Goal: Task Accomplishment & Management: Complete application form

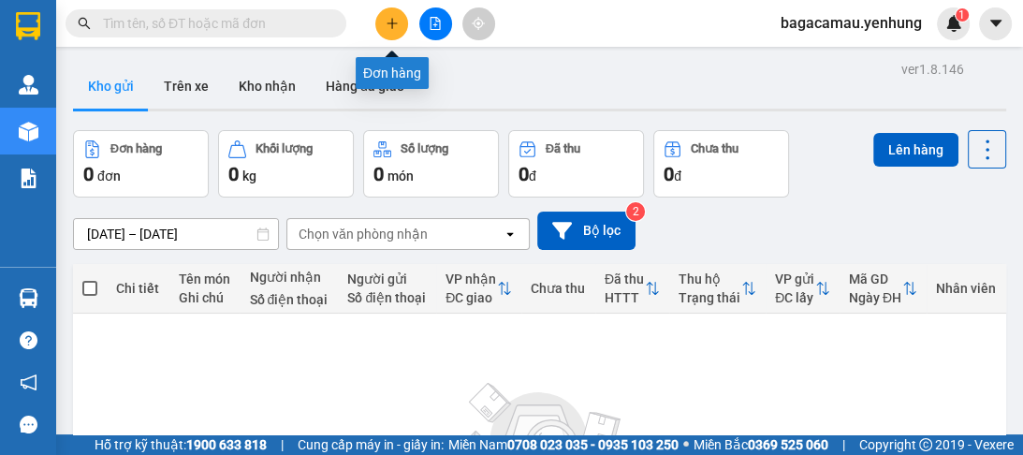
click at [389, 22] on icon "plus" at bounding box center [392, 23] width 13 height 13
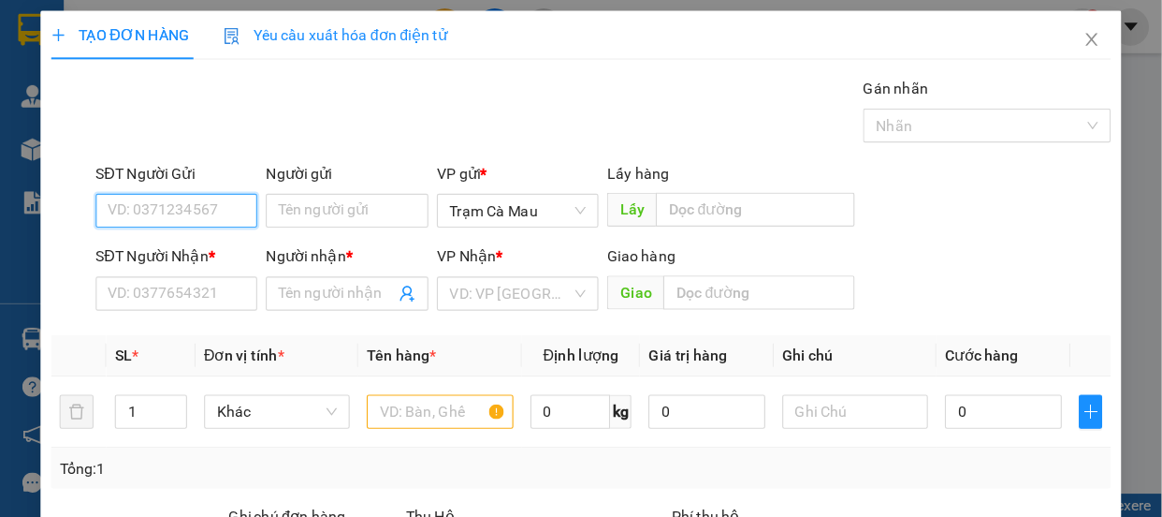
scroll to position [225, 0]
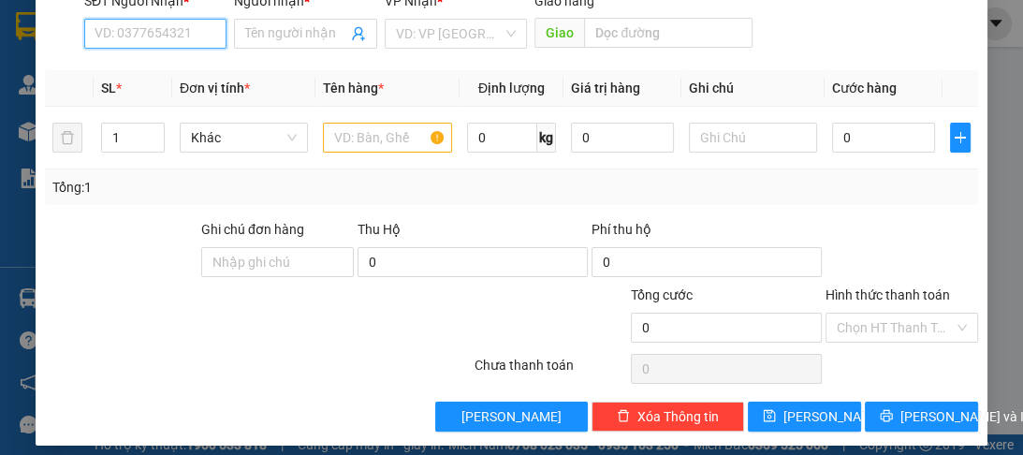
click at [118, 33] on input "SĐT Người Nhận *" at bounding box center [155, 34] width 142 height 30
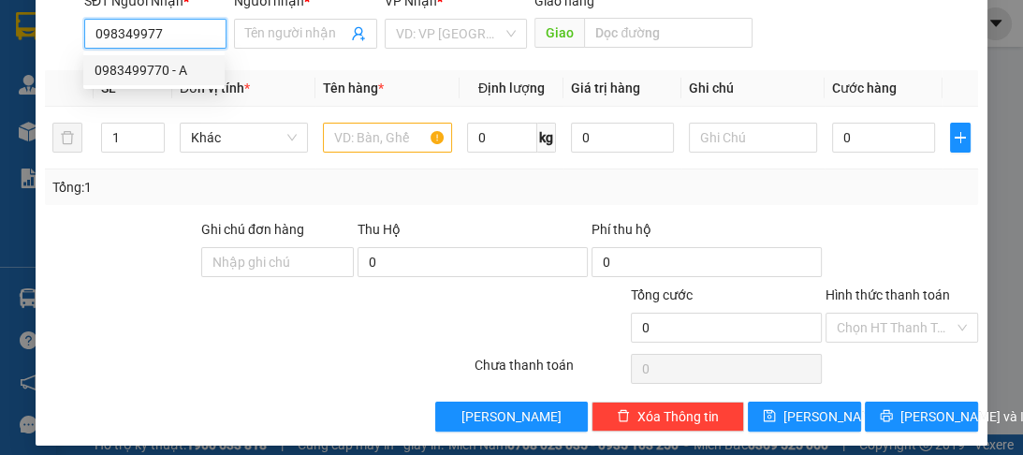
click at [119, 76] on div "0983499770 - A" at bounding box center [154, 70] width 119 height 21
type input "0983499770"
type input "A"
type input "70.000"
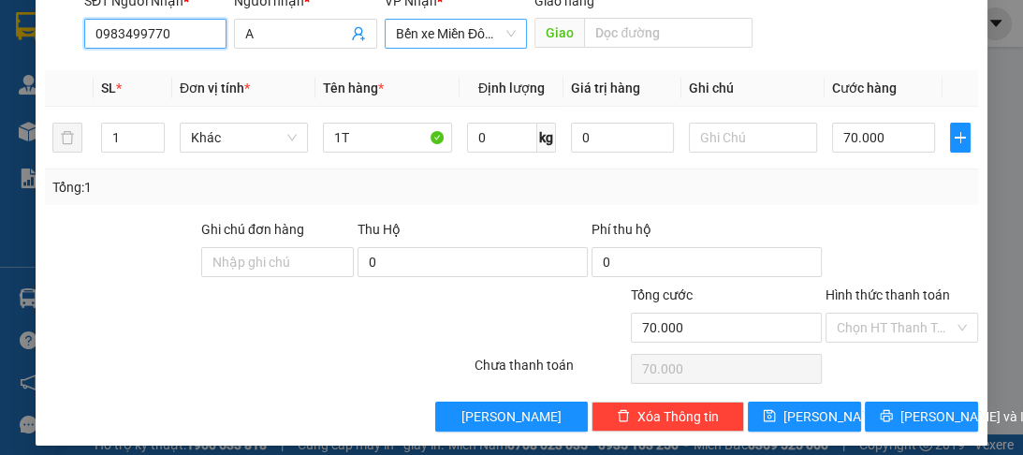
click at [499, 38] on span "Bến xe Miền Đông Mới" at bounding box center [456, 34] width 120 height 28
type input "0983499770"
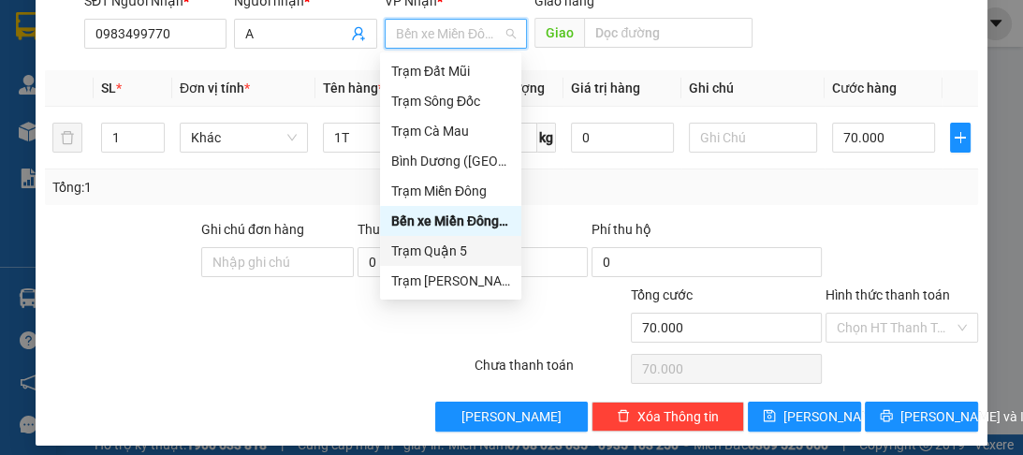
click at [471, 256] on div "Trạm Quận 5" at bounding box center [450, 251] width 119 height 21
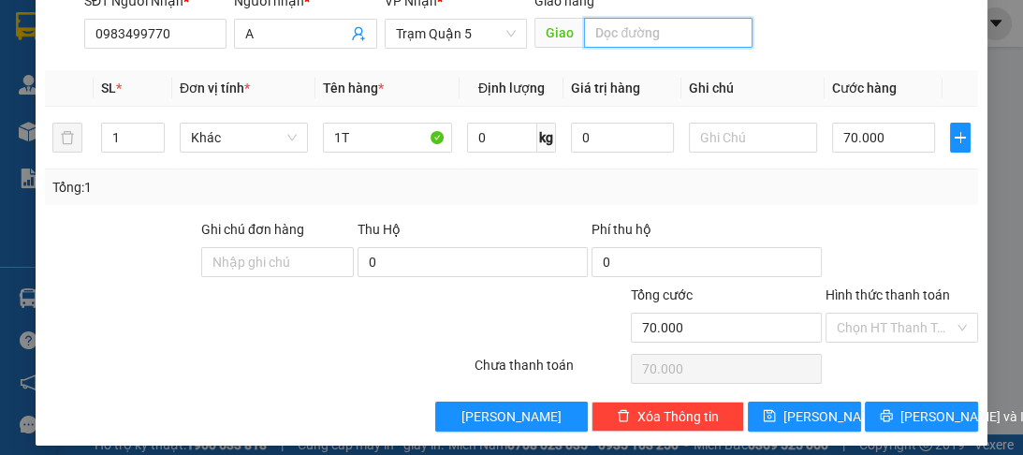
click at [624, 36] on input "text" at bounding box center [668, 33] width 168 height 30
click at [652, 33] on input "N4 BIMHF PHƠC" at bounding box center [668, 33] width 168 height 30
click at [650, 35] on input "N4 BIMHF PHƠC" at bounding box center [668, 33] width 168 height 30
click at [664, 34] on input "N4 BÌNH PHƠC" at bounding box center [668, 33] width 168 height 30
type input "N4 BÌNH PHỨƠC"
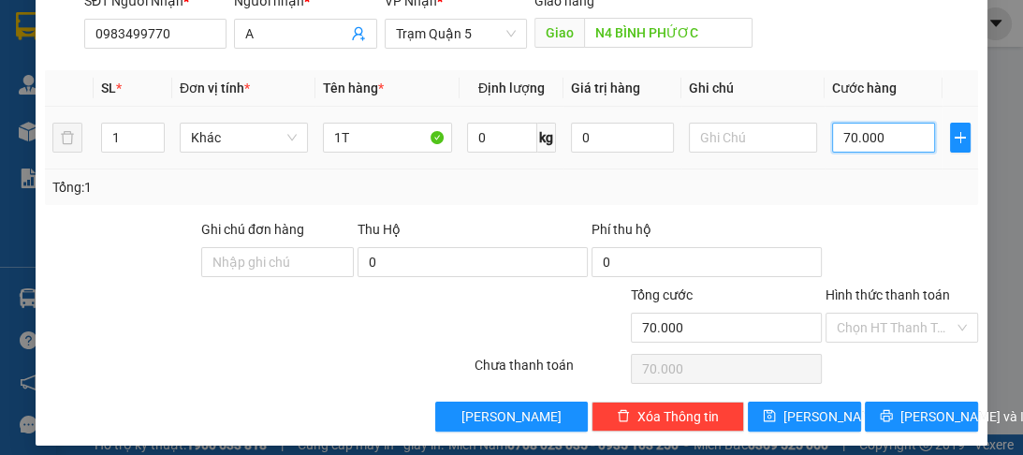
click at [860, 146] on input "70.000" at bounding box center [883, 138] width 103 height 30
type input "0"
type input "5"
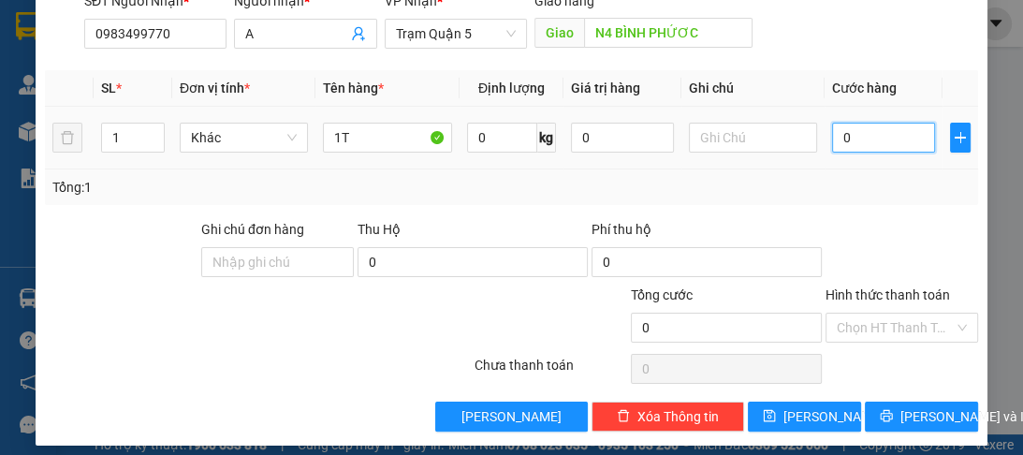
type input "5"
type input "05"
type input "50"
type input "050"
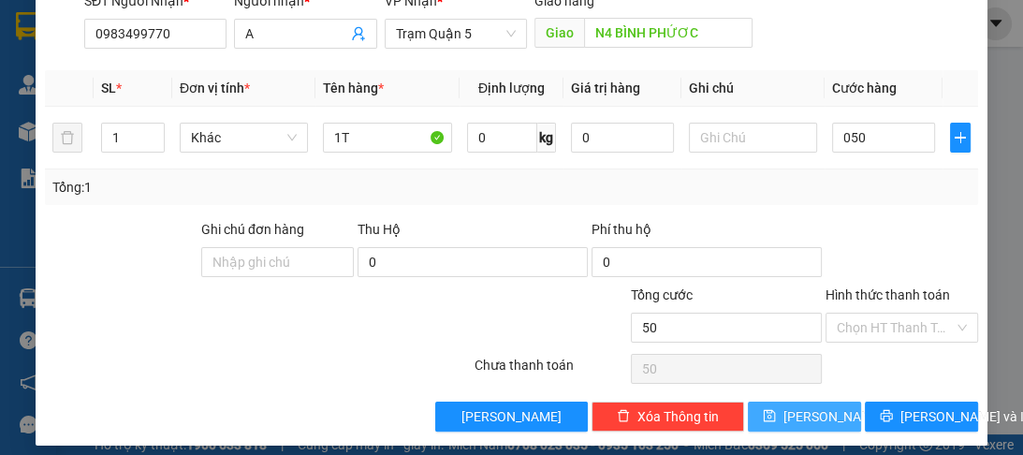
type input "50.000"
click at [801, 417] on span "[PERSON_NAME]" at bounding box center [833, 416] width 100 height 21
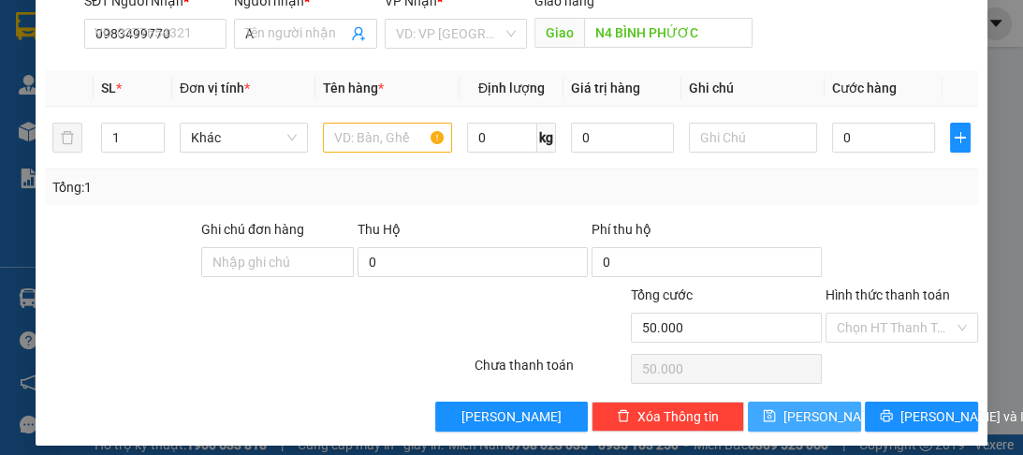
type input "0"
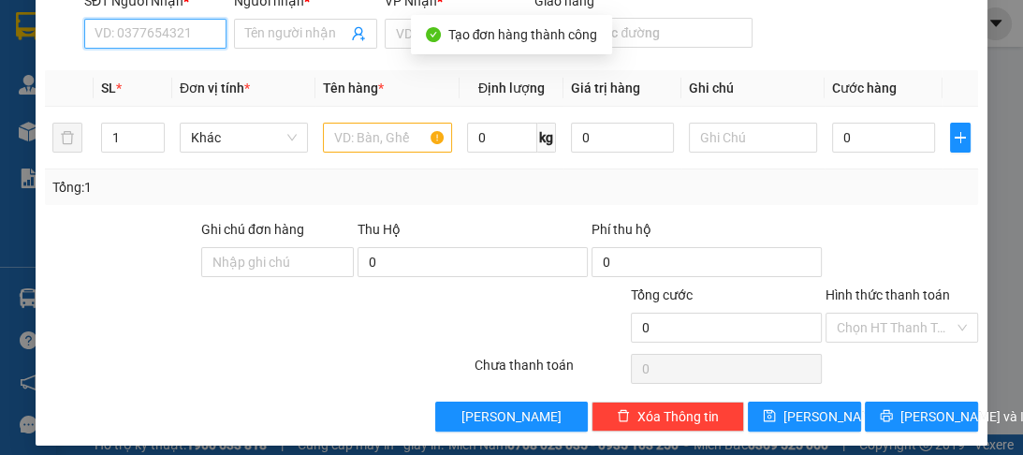
click at [126, 38] on input "SĐT Người Nhận *" at bounding box center [155, 34] width 142 height 30
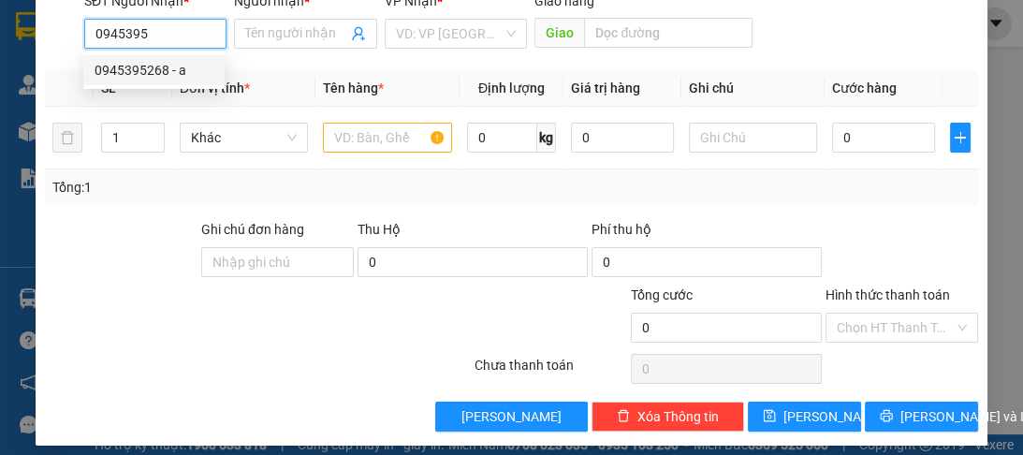
click at [131, 68] on div "0945395268 - a" at bounding box center [154, 70] width 119 height 21
type input "0945395268"
type input "a"
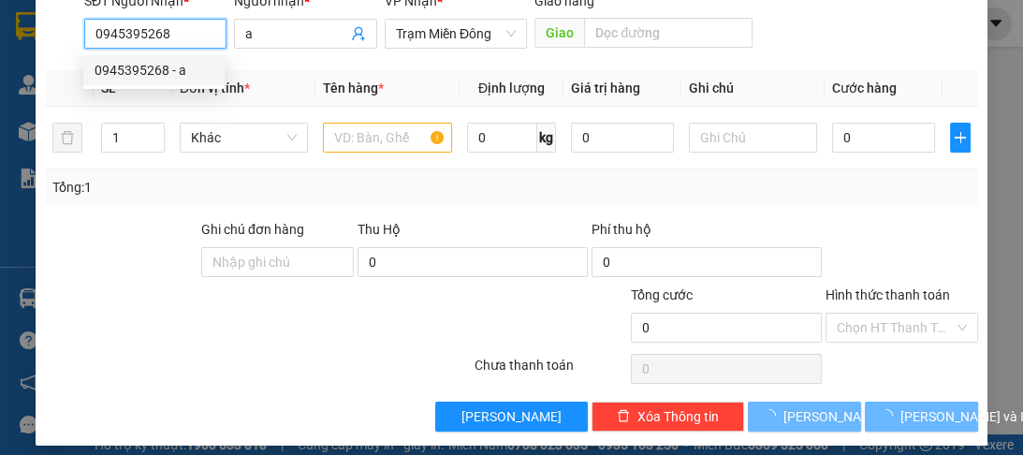
type input "30.000"
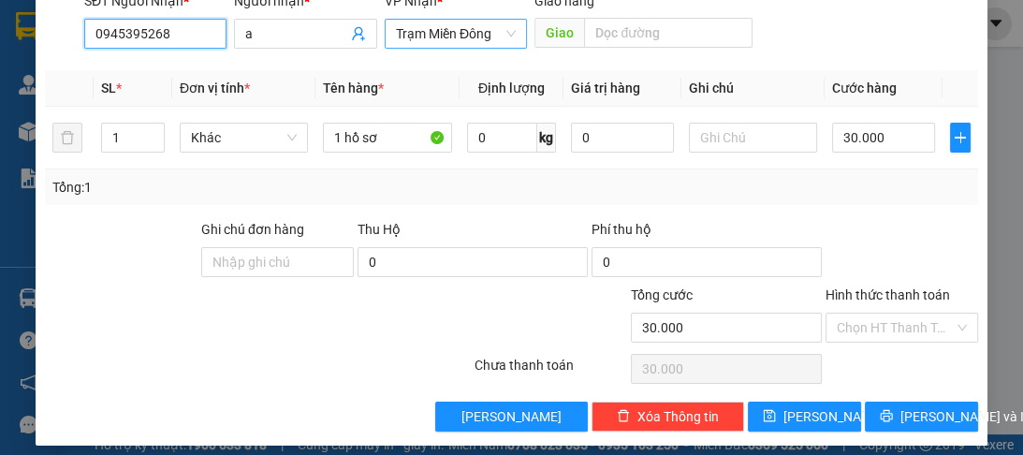
click at [440, 24] on span "Trạm Miền Đông" at bounding box center [456, 34] width 120 height 28
type input "0945395268"
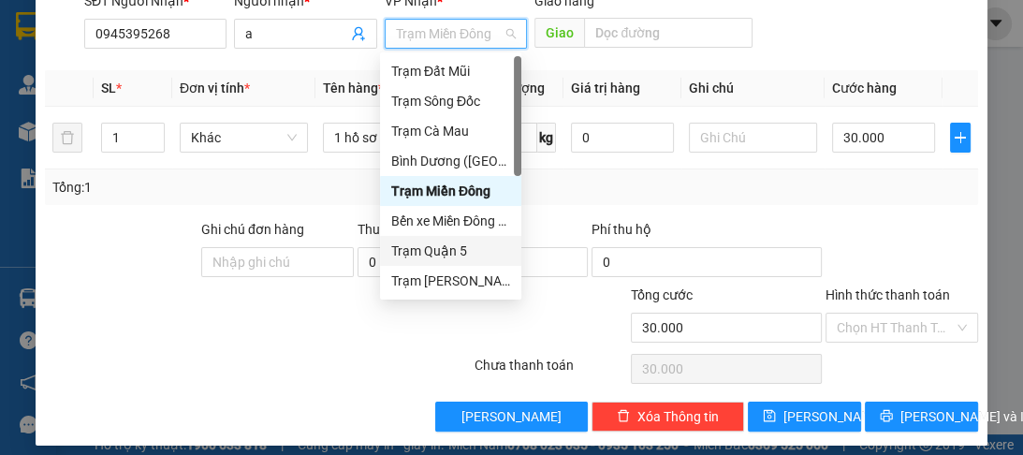
click at [468, 244] on div "Trạm Quận 5" at bounding box center [450, 251] width 119 height 21
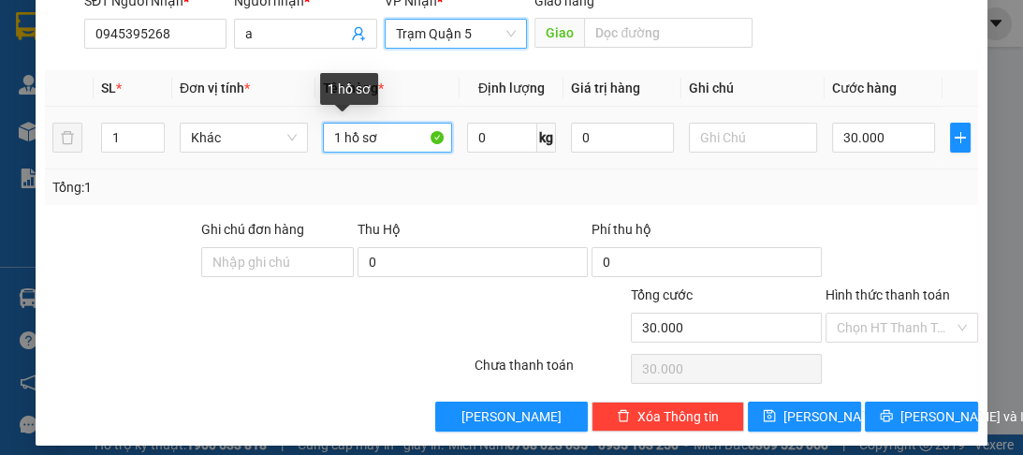
click at [395, 141] on input "1 hồ sơ" at bounding box center [387, 138] width 128 height 30
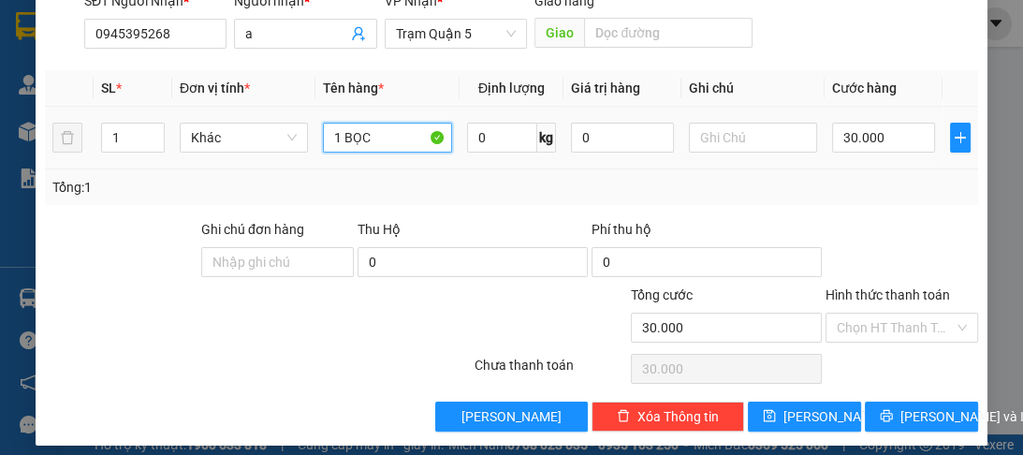
type input "1 BỌC"
click at [867, 153] on div "30.000" at bounding box center [883, 137] width 103 height 37
click at [867, 148] on div "30.000" at bounding box center [883, 137] width 103 height 37
click at [867, 143] on input "30.000" at bounding box center [883, 138] width 103 height 30
type input "0"
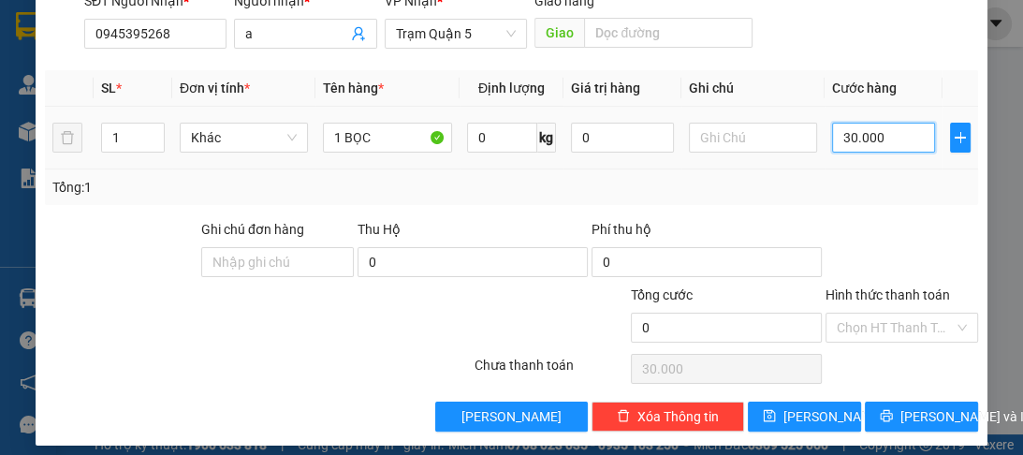
type input "0"
type input "5"
type input "05"
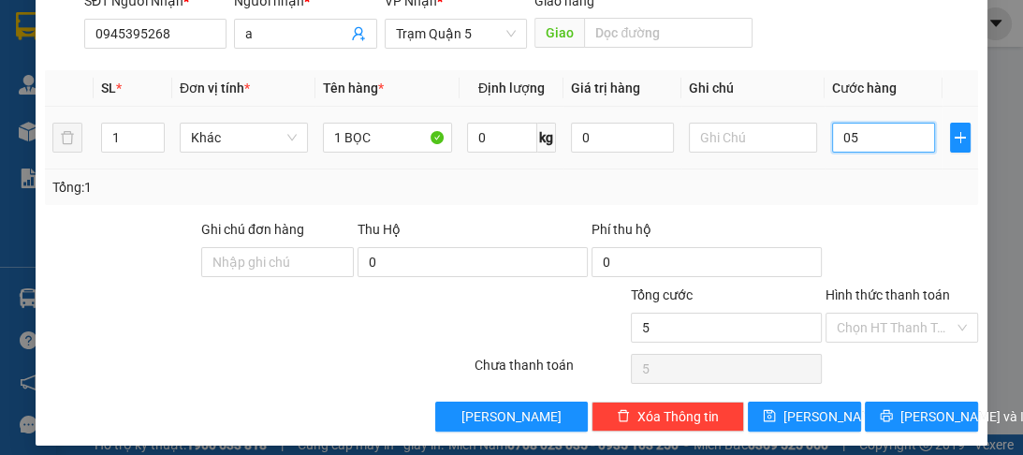
type input "50"
type input "050"
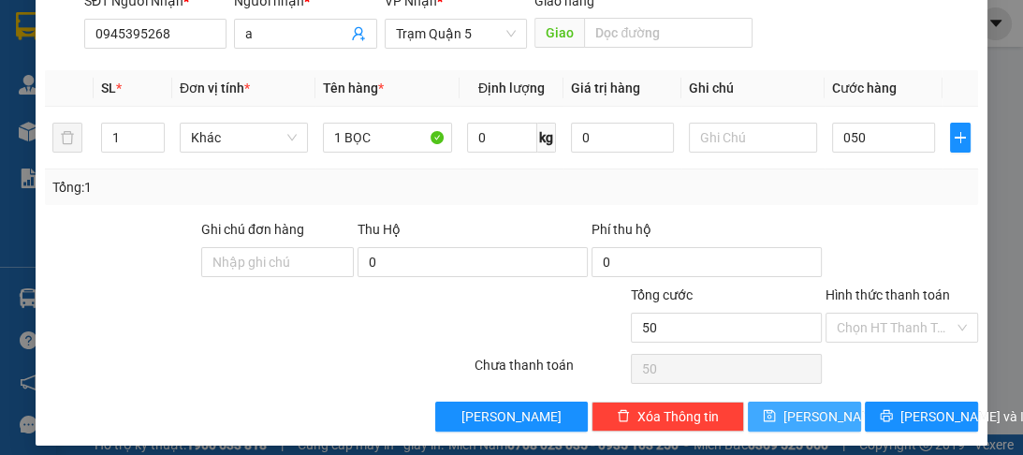
type input "50.000"
click at [766, 413] on button "[PERSON_NAME]" at bounding box center [804, 417] width 113 height 30
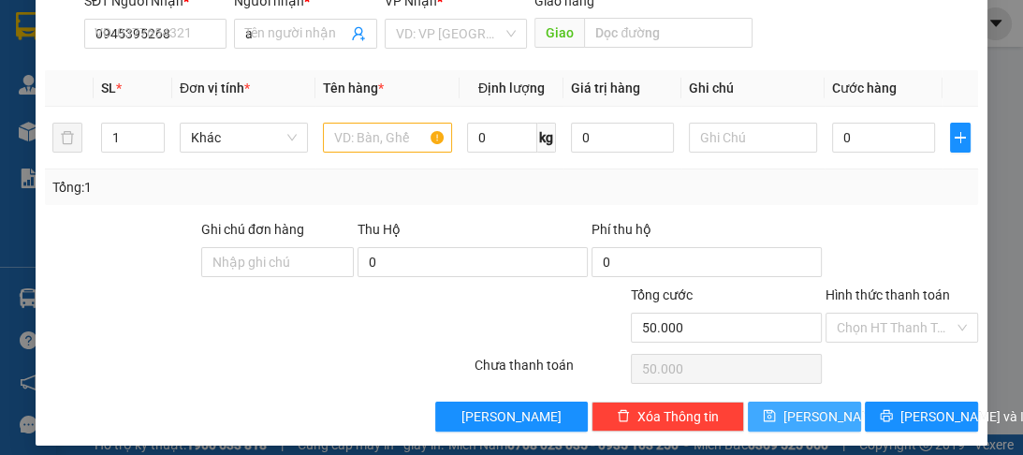
type input "0"
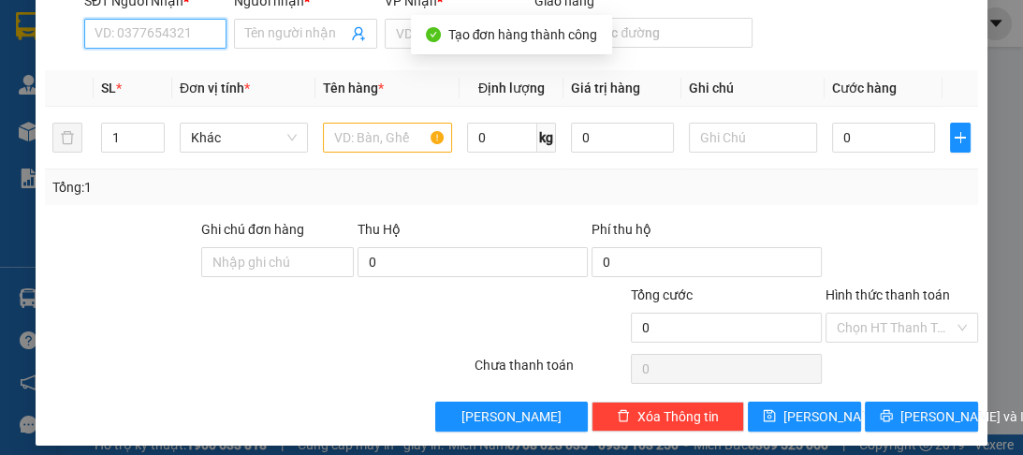
click at [142, 43] on input "SĐT Người Nhận *" at bounding box center [155, 34] width 142 height 30
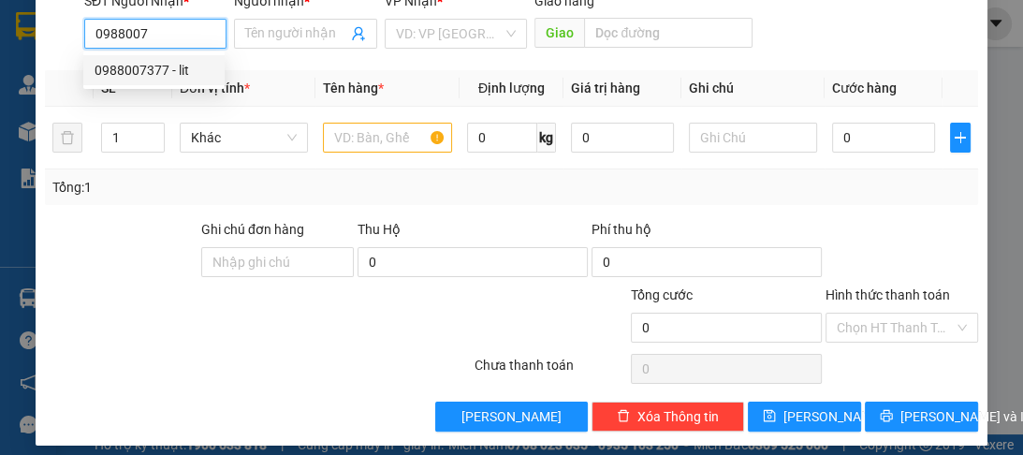
click at [142, 71] on div "0988007377 - lit" at bounding box center [154, 70] width 119 height 21
type input "0988007377"
type input "lit"
type input "120.000"
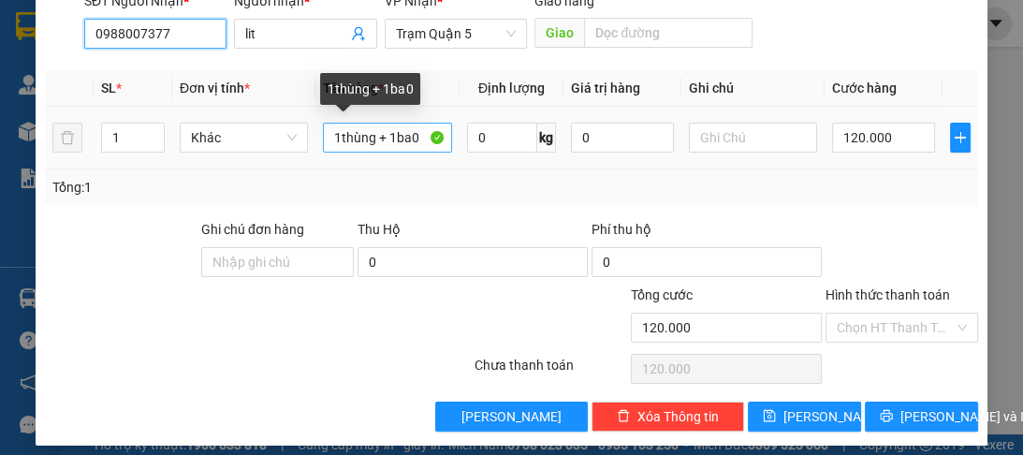
type input "0988007377"
click at [416, 139] on input "1thùng + 1ba0" at bounding box center [387, 138] width 128 height 30
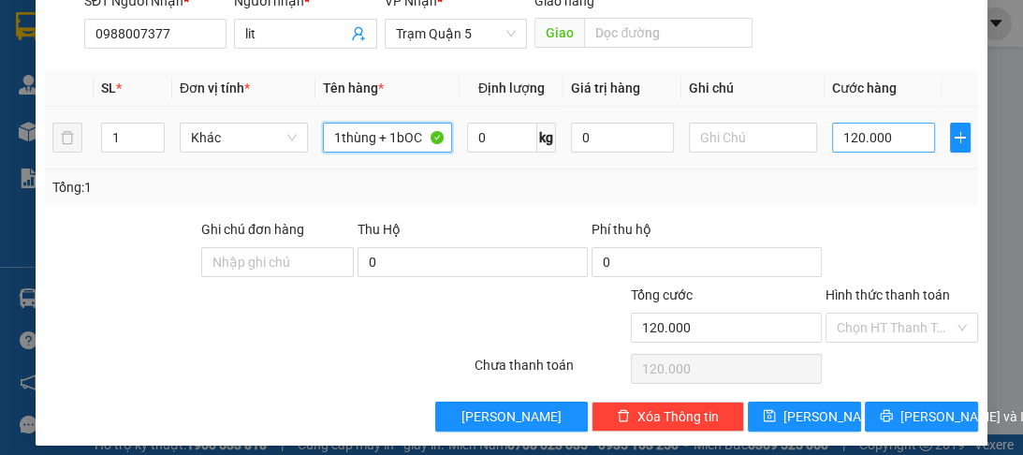
type input "1thùng + 1bOC"
click at [891, 149] on input "120.000" at bounding box center [883, 138] width 103 height 30
type input "0"
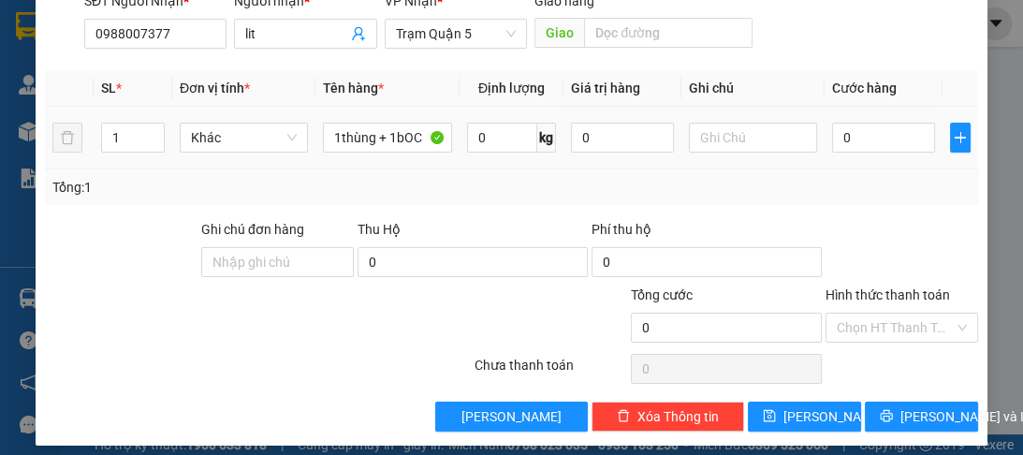
click at [887, 153] on div "0" at bounding box center [883, 137] width 103 height 37
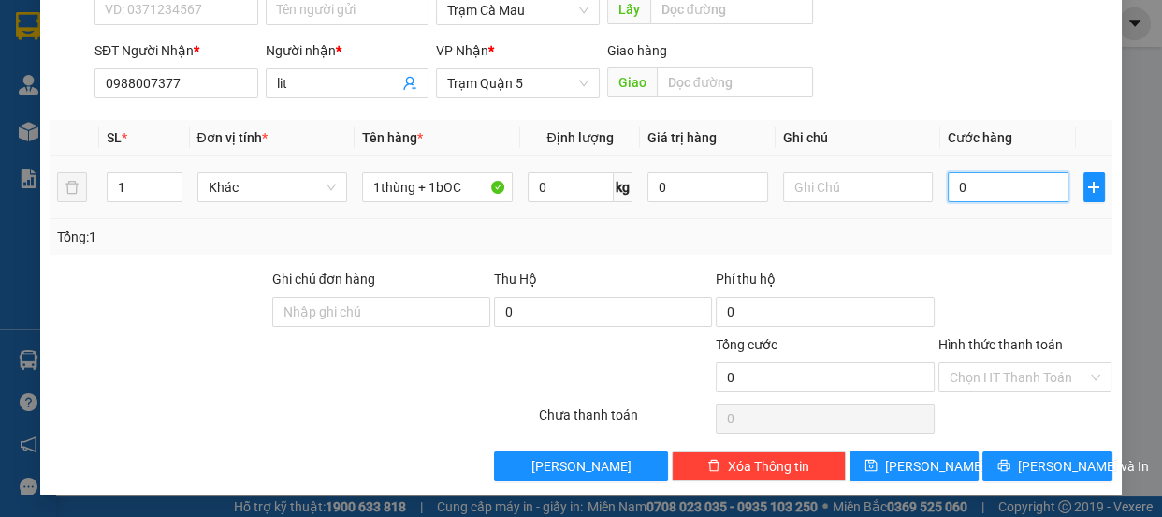
click at [1001, 187] on input "0" at bounding box center [1008, 187] width 121 height 30
type input "1"
type input "10"
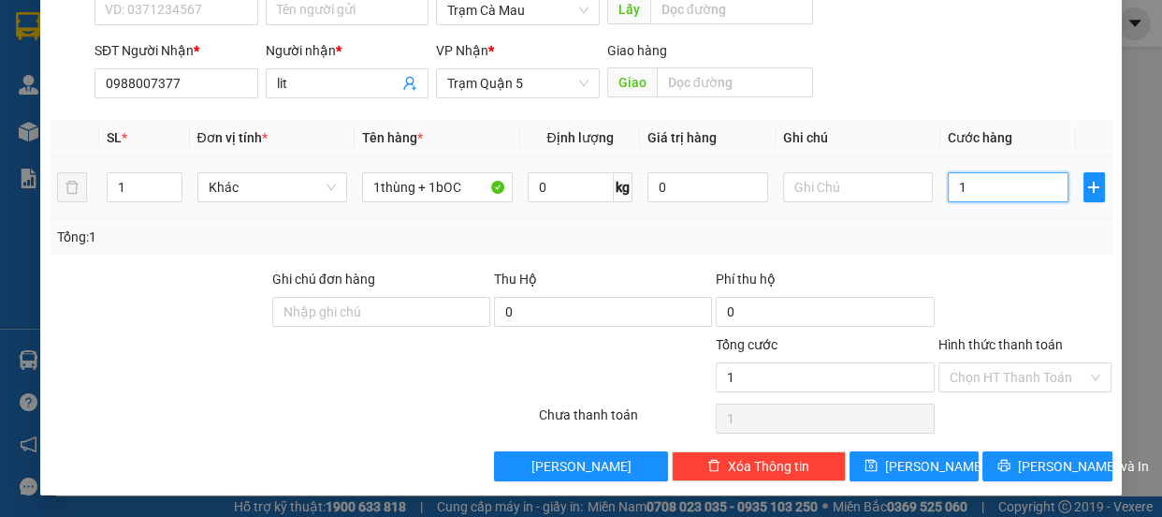
type input "10"
type input "100"
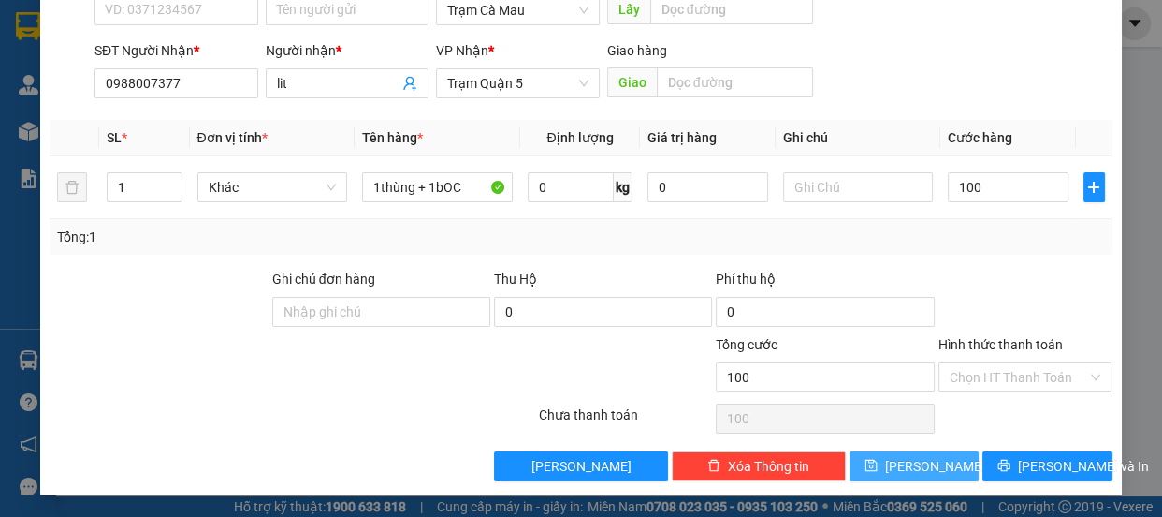
type input "100.000"
click at [911, 454] on span "[PERSON_NAME]" at bounding box center [935, 466] width 100 height 21
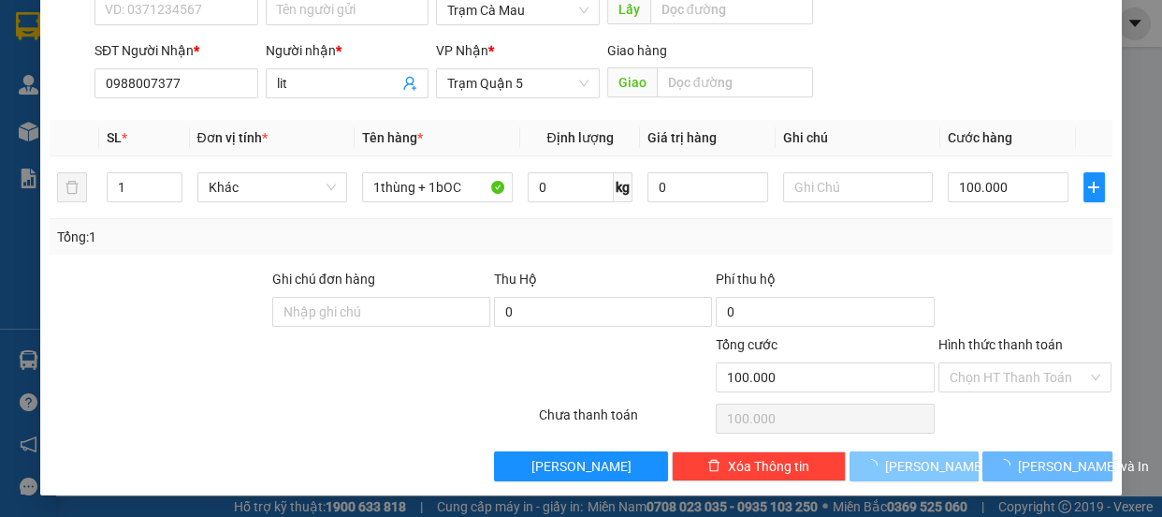
type input "0"
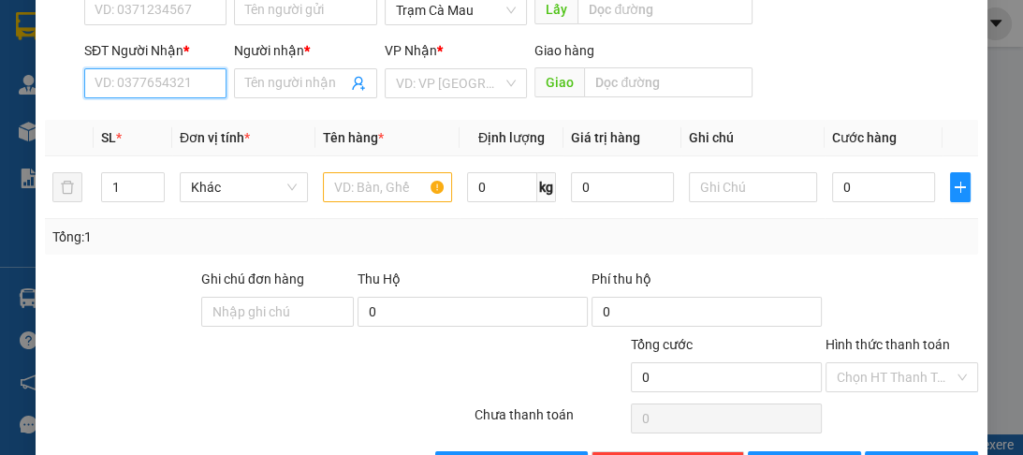
click at [122, 79] on input "SĐT Người Nhận *" at bounding box center [155, 83] width 142 height 30
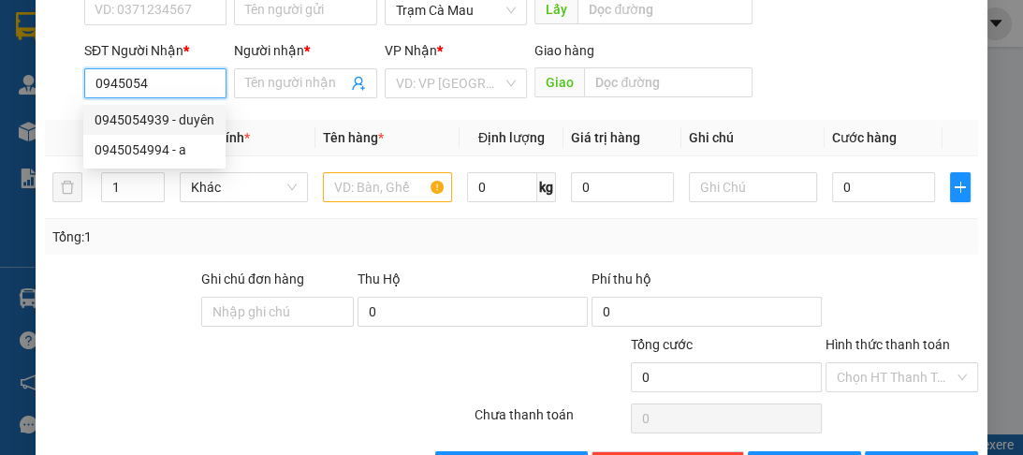
click at [131, 122] on div "0945054939 - duyên" at bounding box center [155, 120] width 120 height 21
type input "0945054939"
type input "duyên"
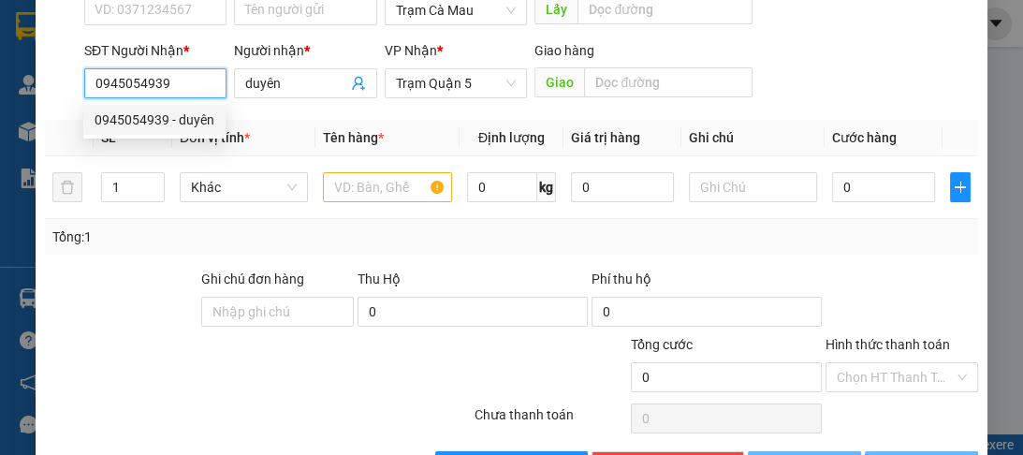
type input "100.000"
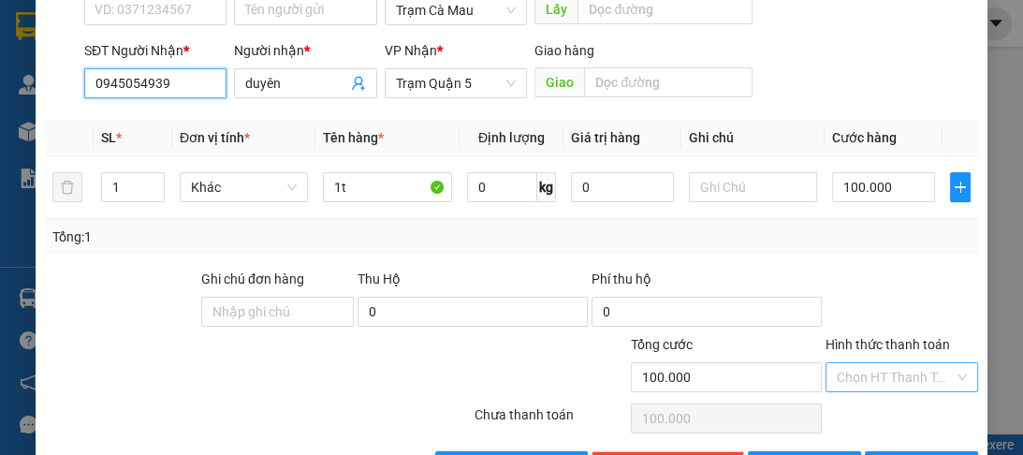
type input "0945054939"
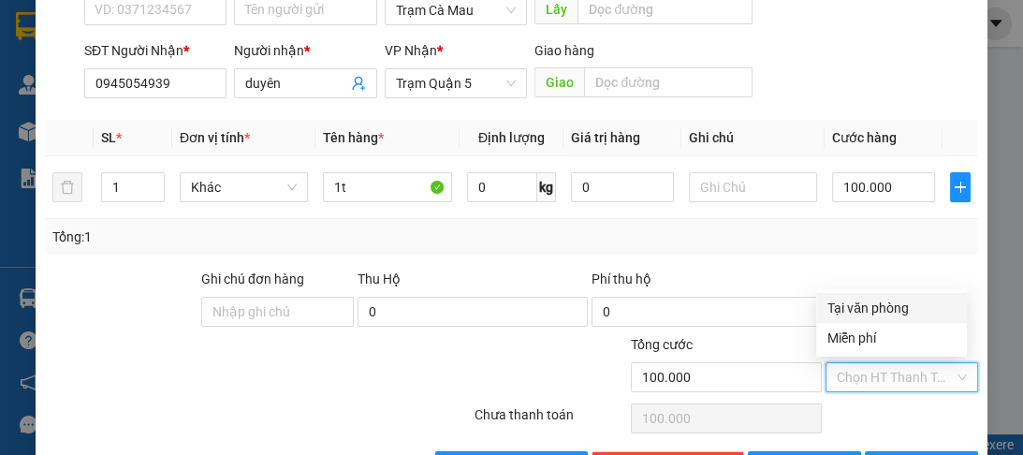
click at [851, 374] on input "Hình thức thanh toán" at bounding box center [895, 377] width 117 height 28
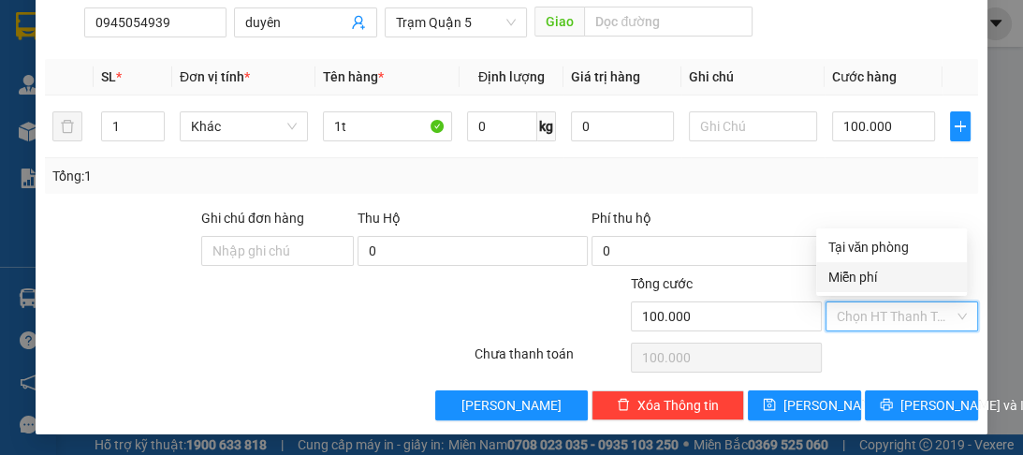
click at [867, 311] on input "Hình thức thanh toán" at bounding box center [895, 316] width 117 height 28
click at [858, 247] on div "Tại văn phòng" at bounding box center [891, 247] width 128 height 21
type input "0"
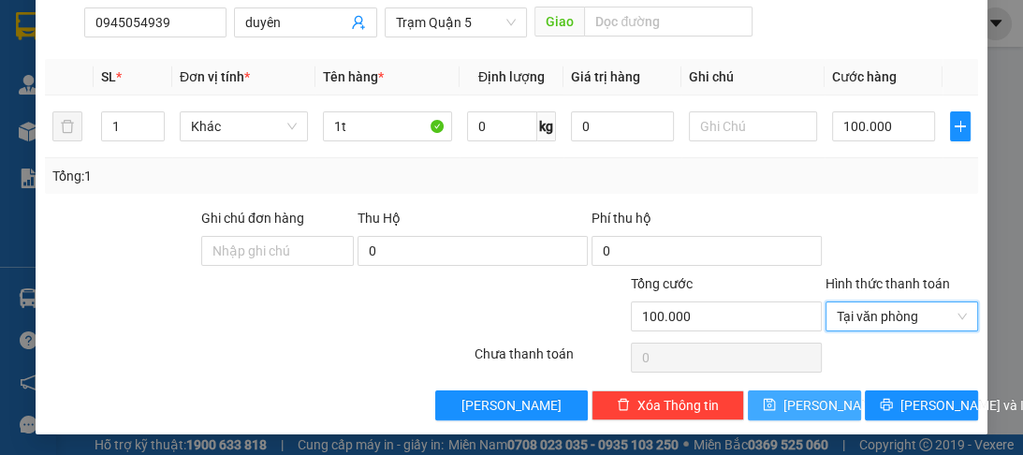
click at [812, 402] on span "[PERSON_NAME]" at bounding box center [833, 405] width 100 height 21
type input "0"
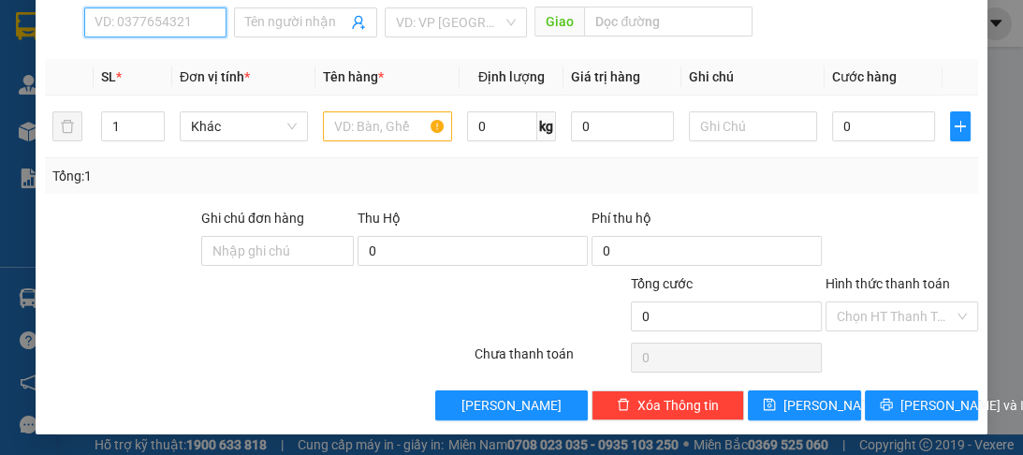
click at [104, 20] on input "SĐT Người Nhận *" at bounding box center [155, 22] width 142 height 30
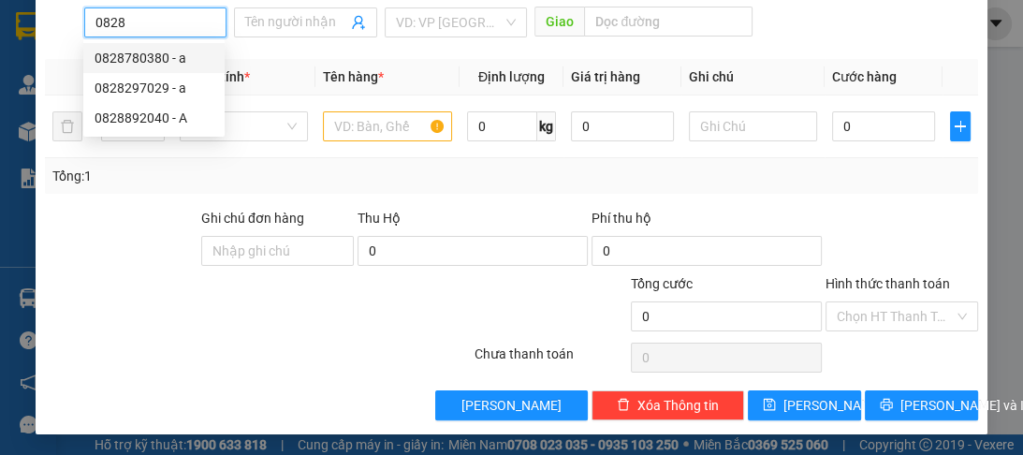
click at [177, 60] on div "0828780380 - a" at bounding box center [154, 58] width 119 height 21
type input "0828780380"
type input "a"
type input "80.000"
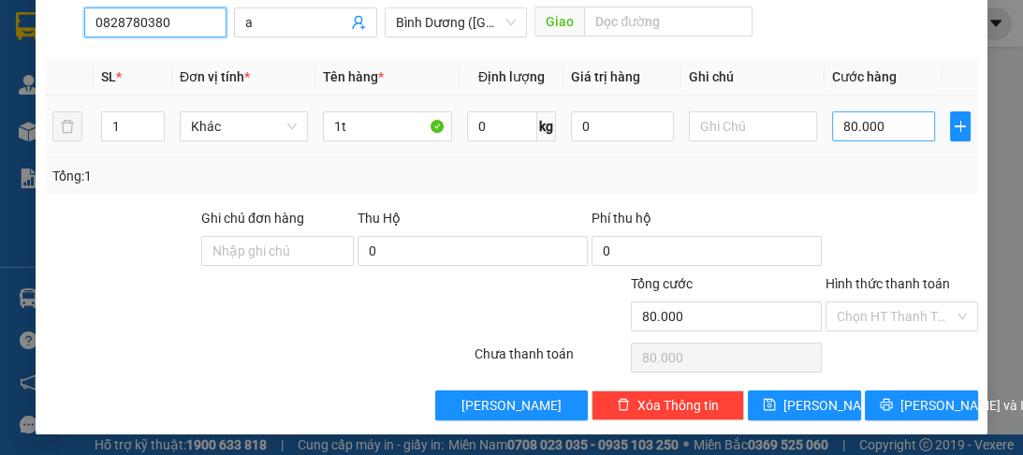
type input "0828780380"
click at [850, 137] on input "80.000" at bounding box center [883, 126] width 103 height 30
type input "0"
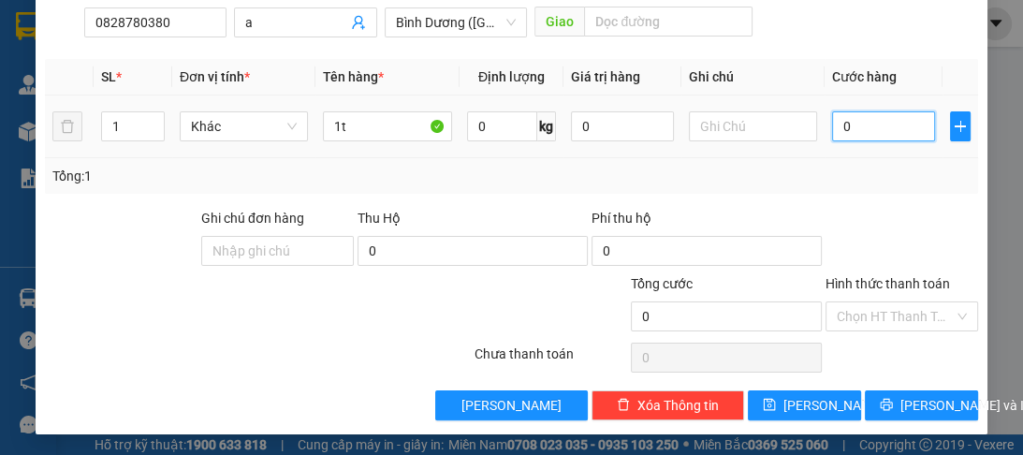
type input "6"
type input "06"
type input "60"
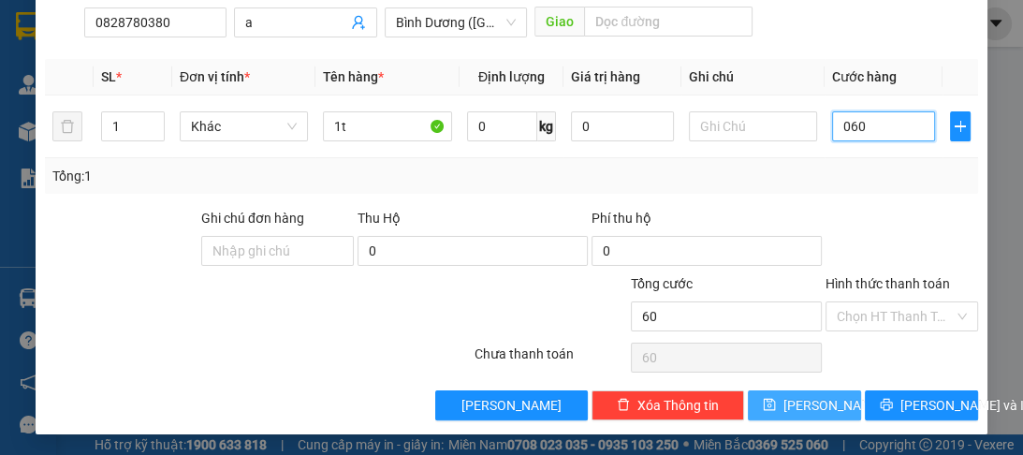
type input "060"
type input "60.000"
click at [776, 398] on icon "save" at bounding box center [769, 404] width 13 height 13
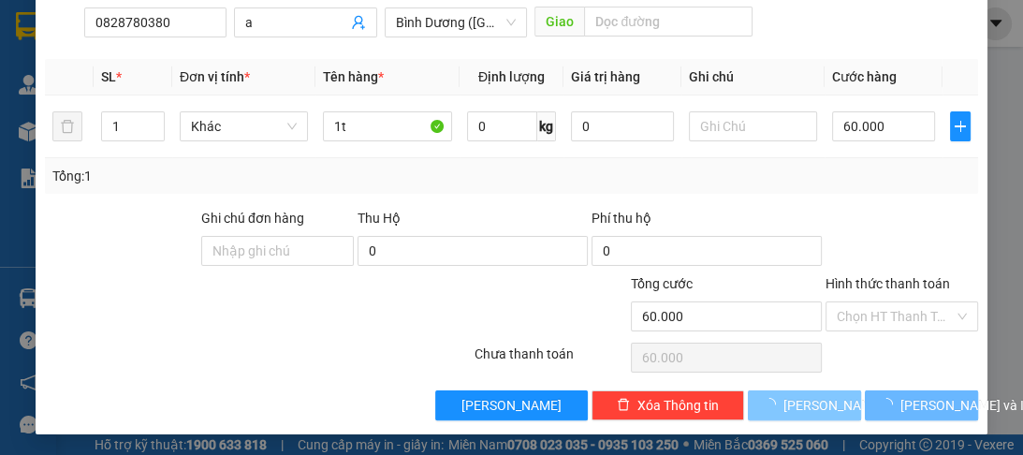
type input "0"
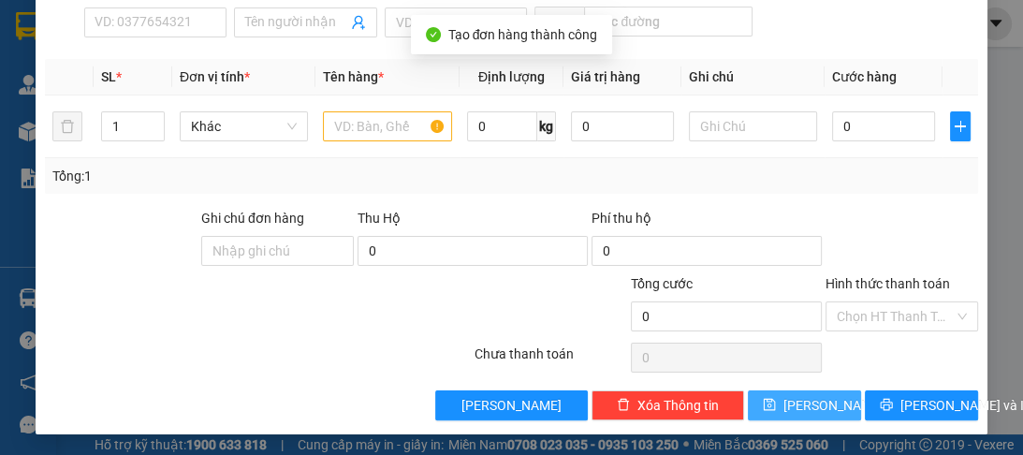
scroll to position [161, 0]
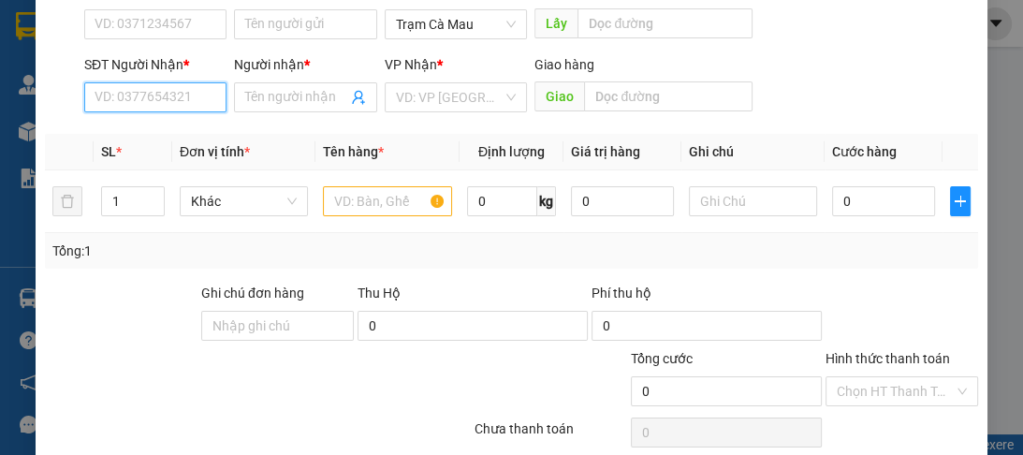
click at [103, 100] on input "SĐT Người Nhận *" at bounding box center [155, 97] width 142 height 30
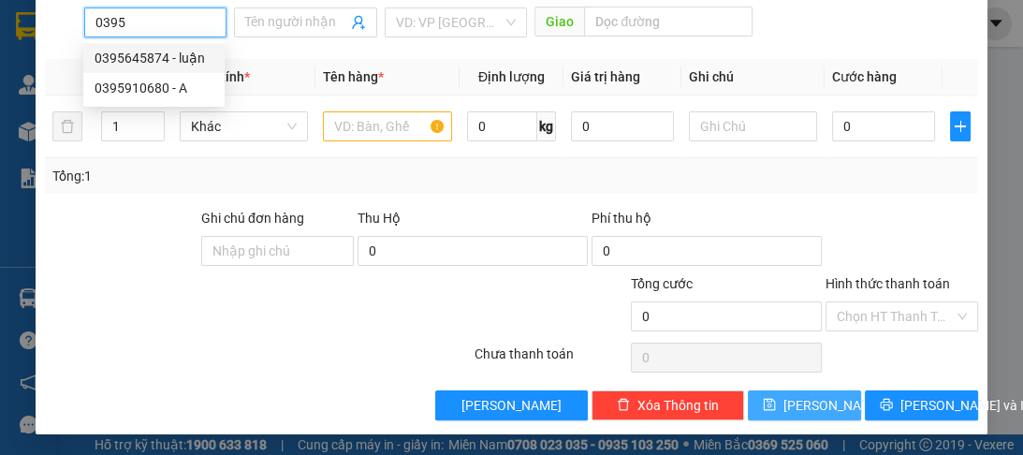
click at [140, 52] on div "0395645874 - luận" at bounding box center [154, 58] width 119 height 21
type input "0395645874"
type input "luận"
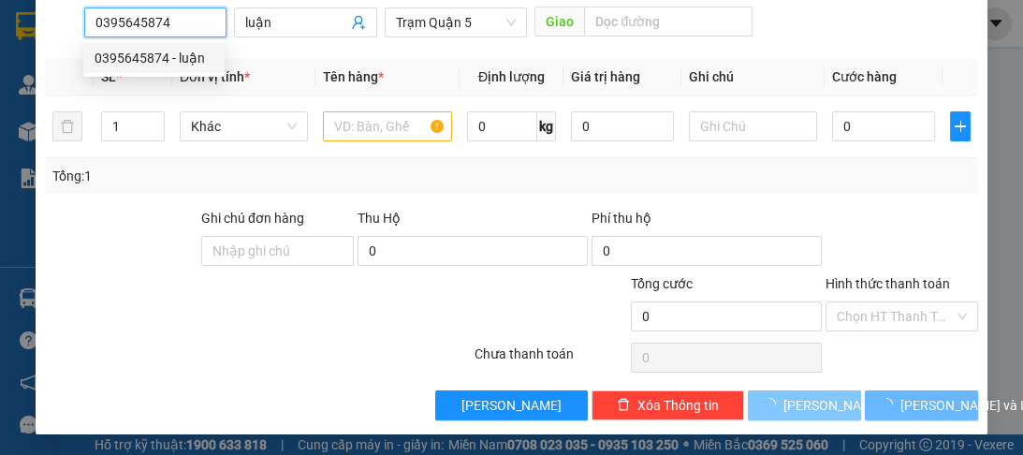
type input "70.000"
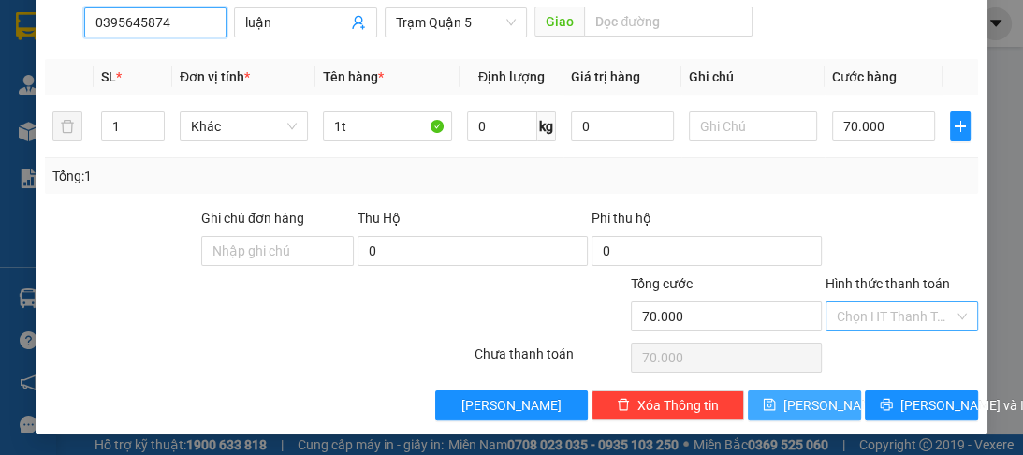
type input "0395645874"
click at [858, 317] on input "Hình thức thanh toán" at bounding box center [895, 316] width 117 height 28
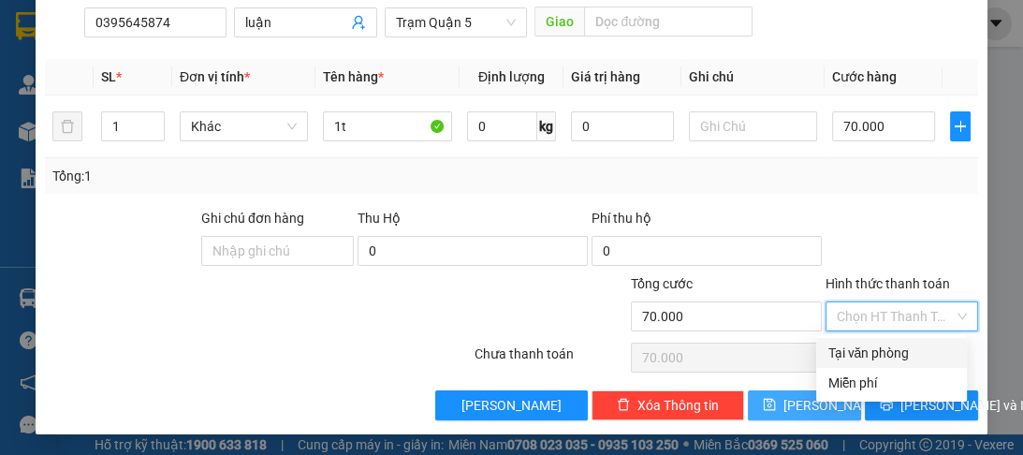
click at [847, 345] on div "Tại văn phòng" at bounding box center [891, 353] width 128 height 21
type input "0"
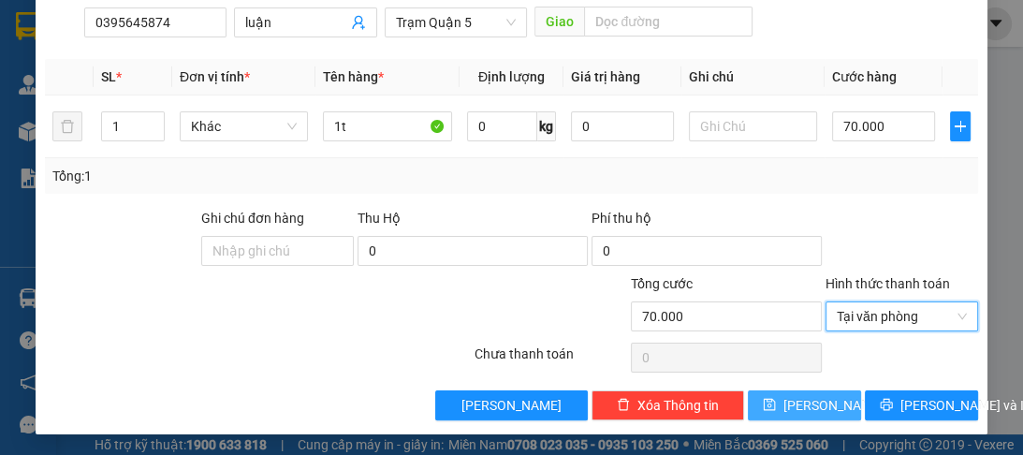
click at [815, 401] on span "[PERSON_NAME]" at bounding box center [833, 405] width 100 height 21
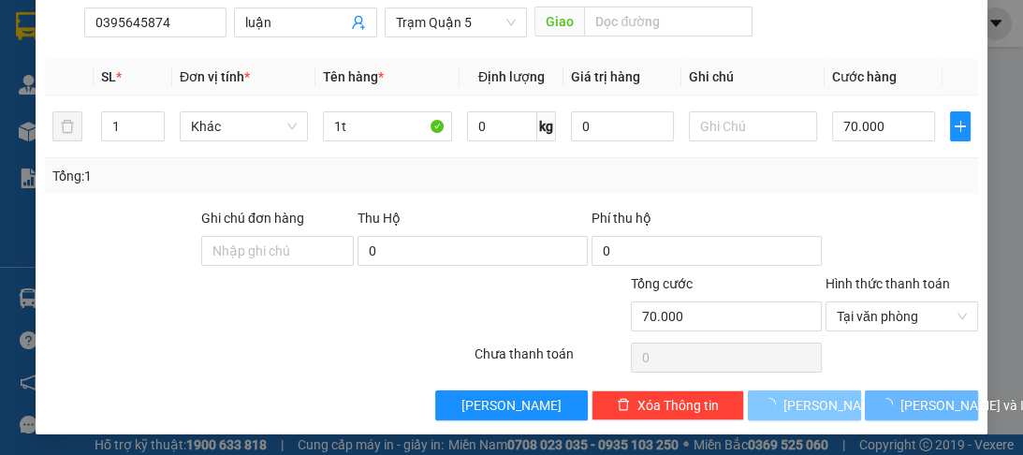
type input "0"
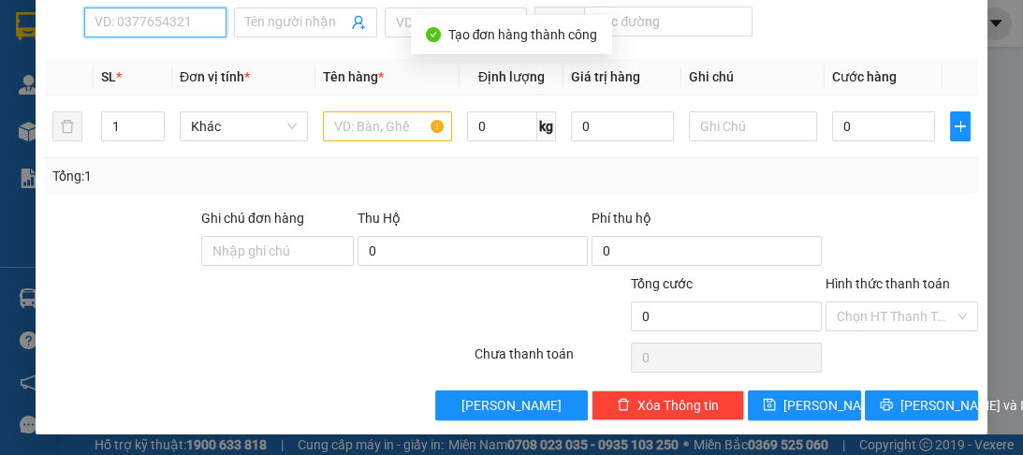
click at [142, 22] on input "SĐT Người Nhận *" at bounding box center [155, 22] width 142 height 30
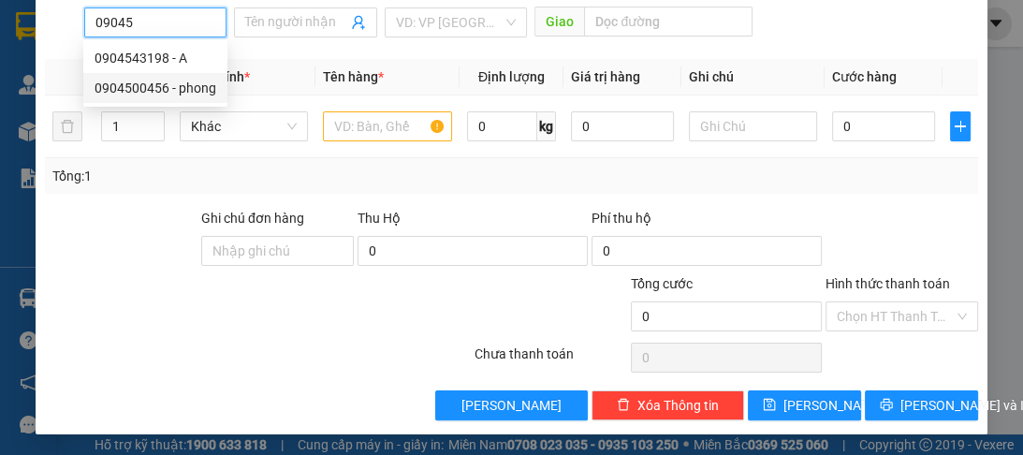
click at [144, 96] on div "0904500456 - phong" at bounding box center [156, 88] width 122 height 21
type input "0904500456"
type input "phong"
type input "40.000"
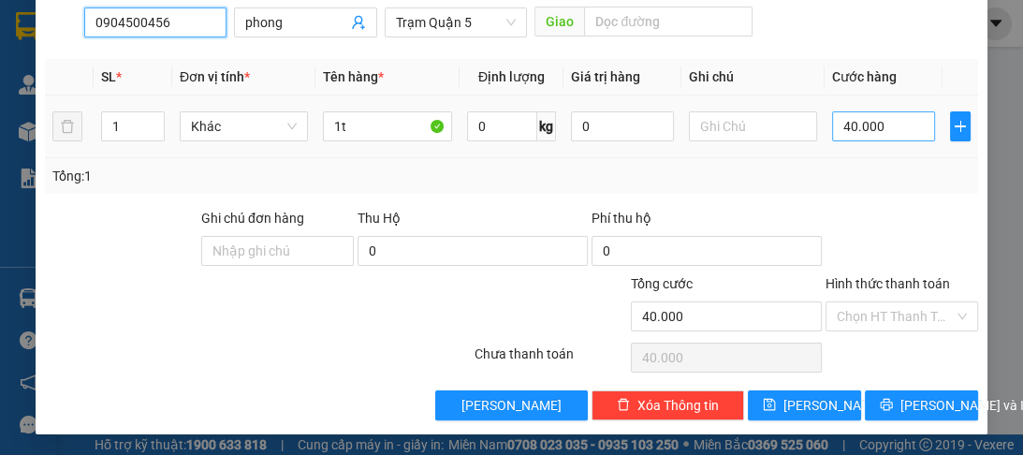
type input "0904500456"
click at [891, 130] on input "40.000" at bounding box center [883, 126] width 103 height 30
type input "0"
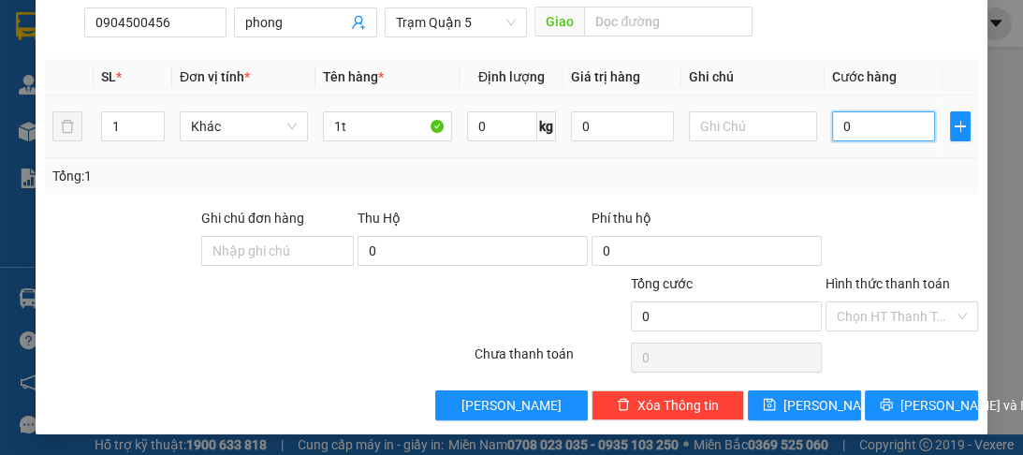
type input "6"
type input "06"
type input "60"
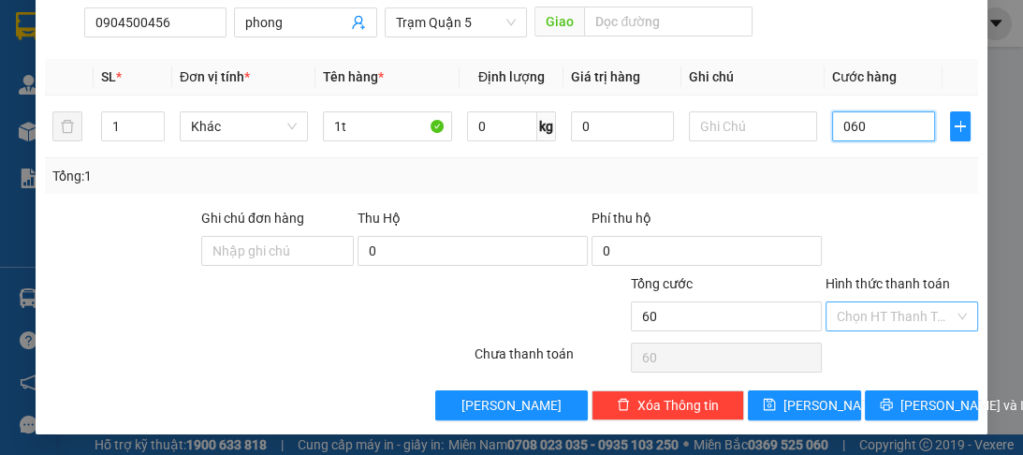
type input "060"
type input "60.000"
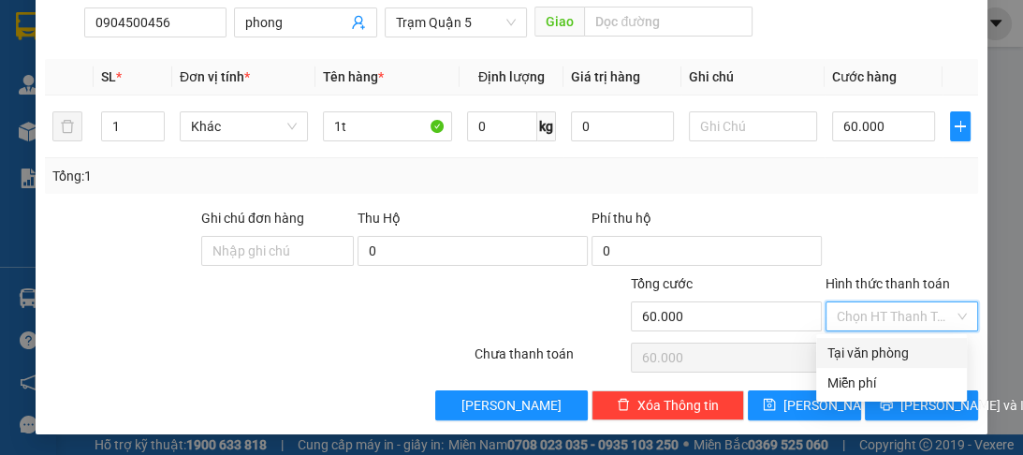
click at [850, 314] on input "Hình thức thanh toán" at bounding box center [895, 316] width 117 height 28
click at [853, 358] on div "Tại văn phòng" at bounding box center [891, 353] width 128 height 21
type input "0"
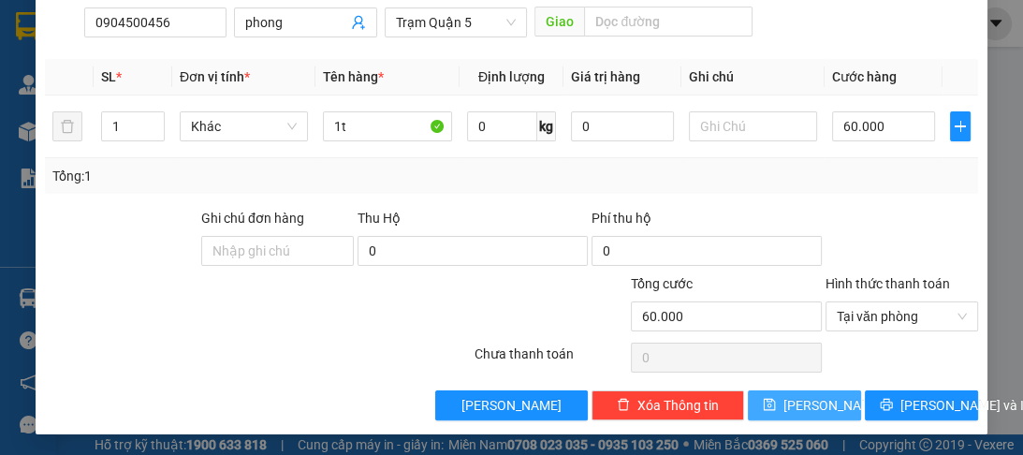
click at [828, 412] on button "[PERSON_NAME]" at bounding box center [804, 405] width 113 height 30
type input "0"
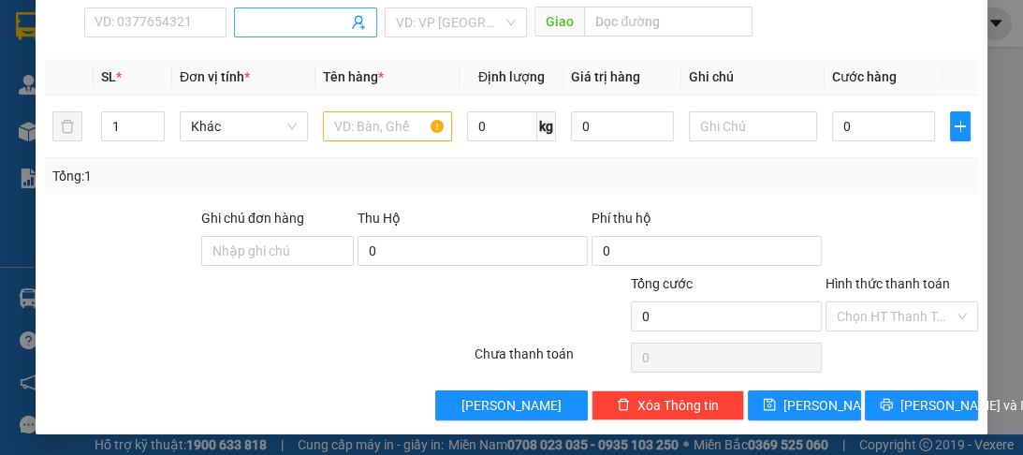
click at [285, 13] on input "Người nhận *" at bounding box center [295, 22] width 101 height 21
type input "MỘNG CẦM"
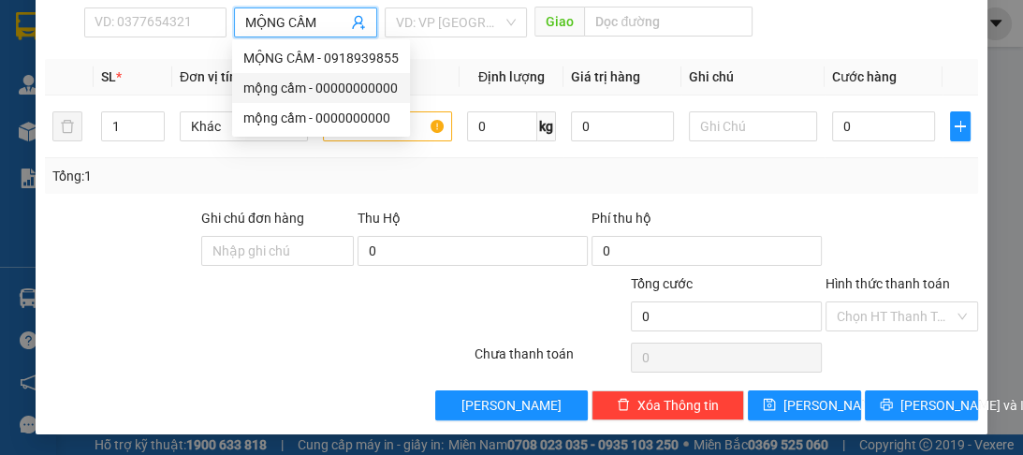
click at [297, 94] on div "mộng cầm - 00000000000" at bounding box center [320, 88] width 155 height 21
type input "00000000000"
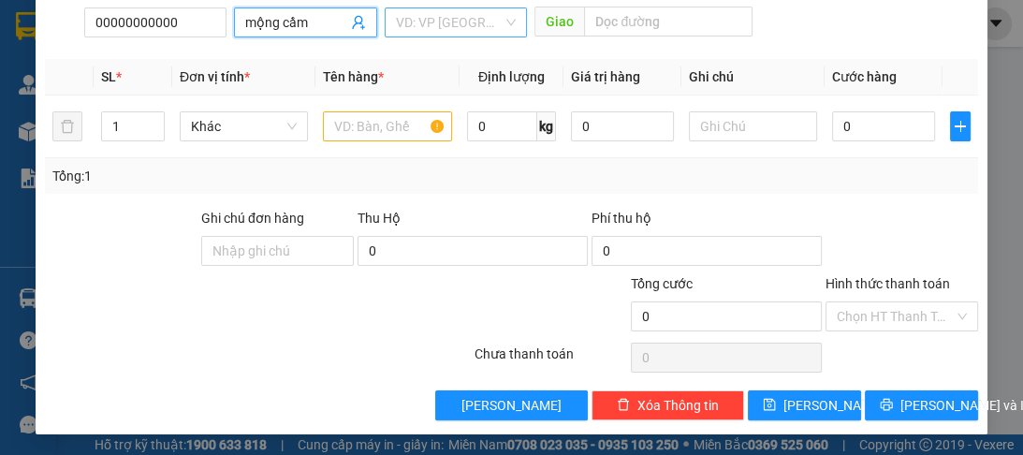
type input "mộng cầm"
click at [433, 22] on input "search" at bounding box center [449, 22] width 107 height 28
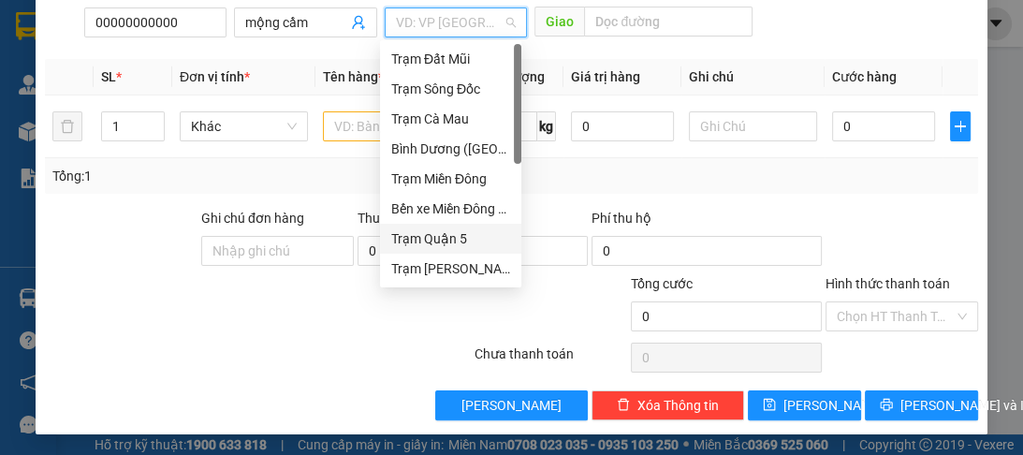
click at [453, 227] on div "Trạm Quận 5" at bounding box center [450, 239] width 141 height 30
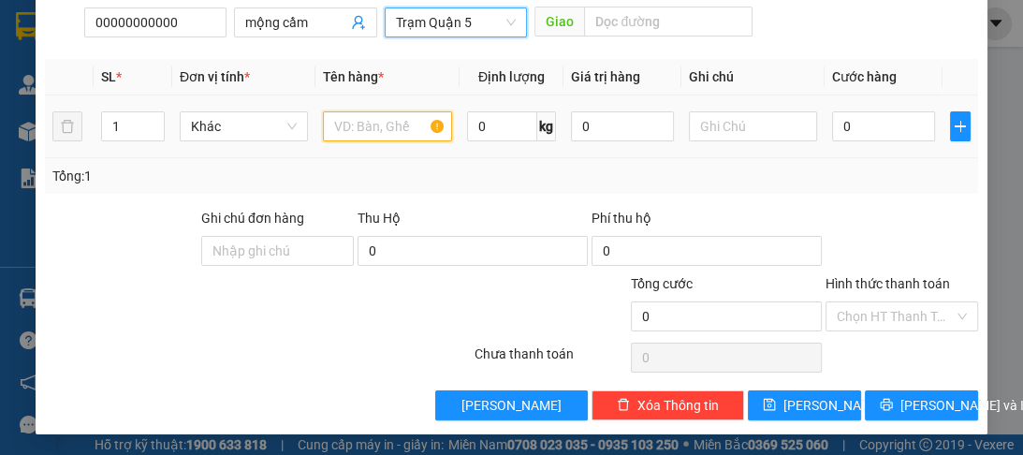
click at [372, 121] on input "text" at bounding box center [387, 126] width 128 height 30
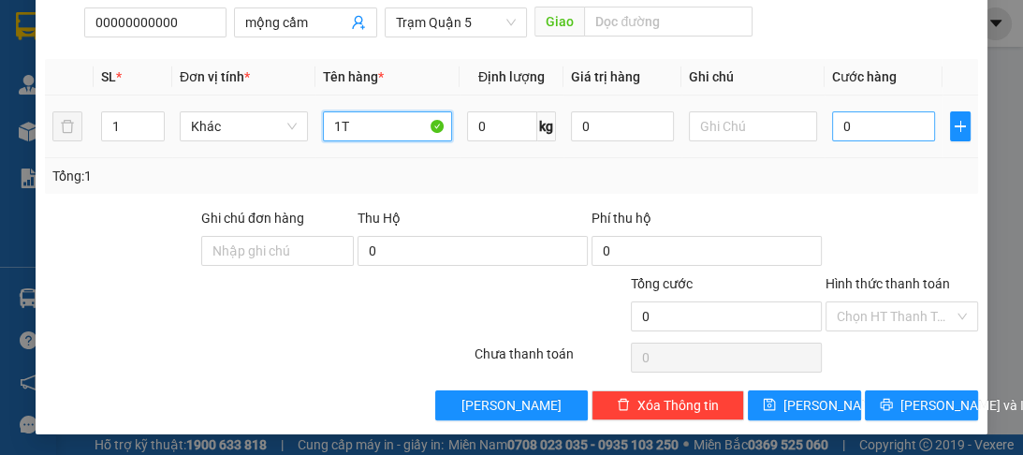
type input "1T"
type input "1"
type input "10"
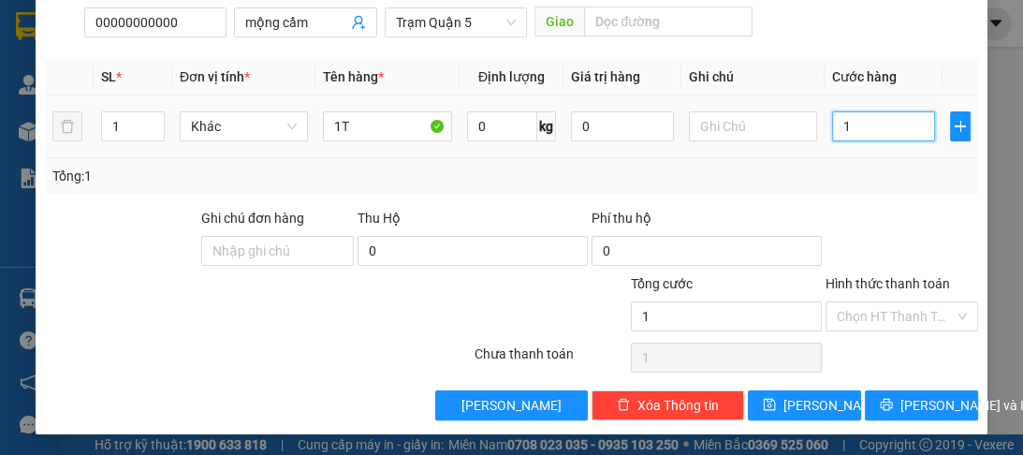
type input "10"
type input "100"
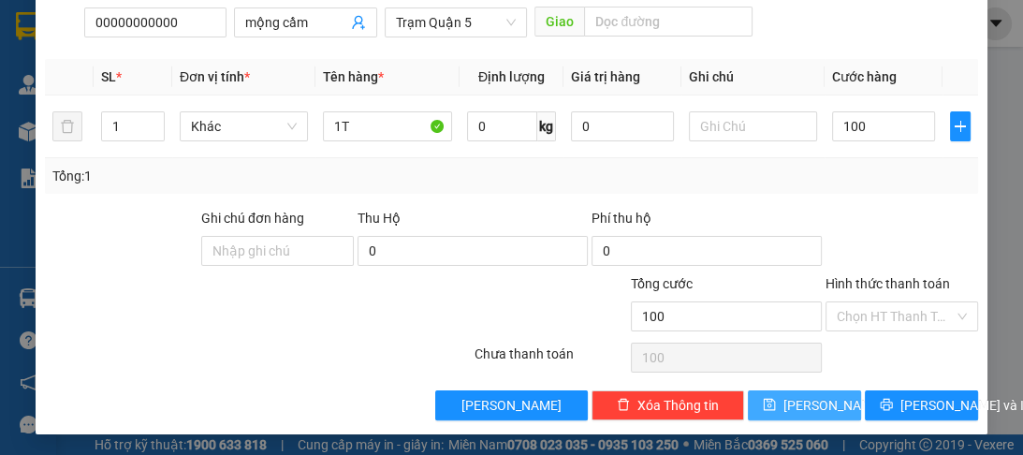
type input "100.000"
click at [805, 412] on span "[PERSON_NAME]" at bounding box center [833, 405] width 100 height 21
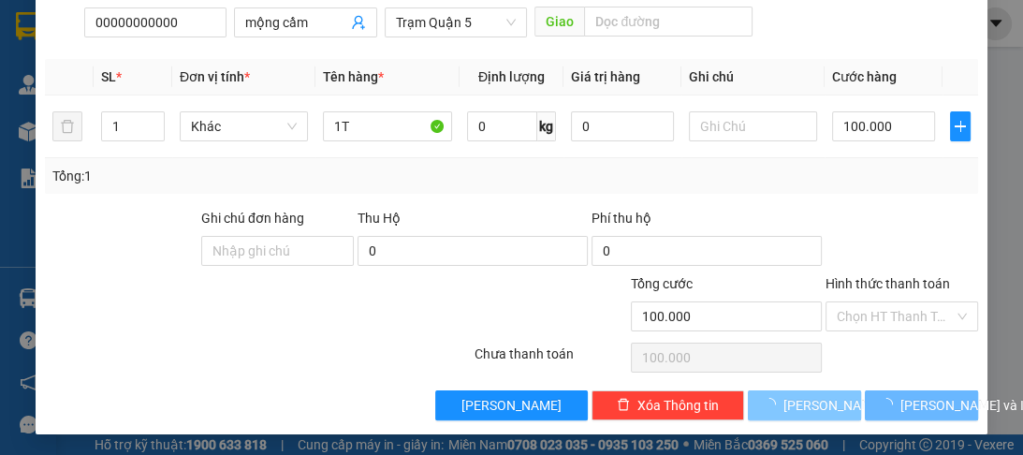
type input "0"
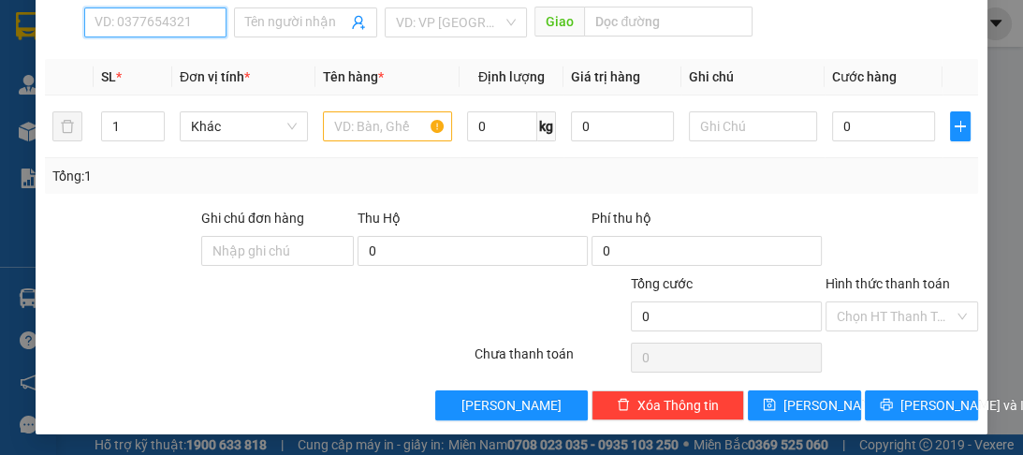
click at [141, 25] on input "SĐT Người Nhận *" at bounding box center [155, 22] width 142 height 30
click at [139, 21] on input "0859813450" at bounding box center [155, 22] width 142 height 30
type input "0859853450"
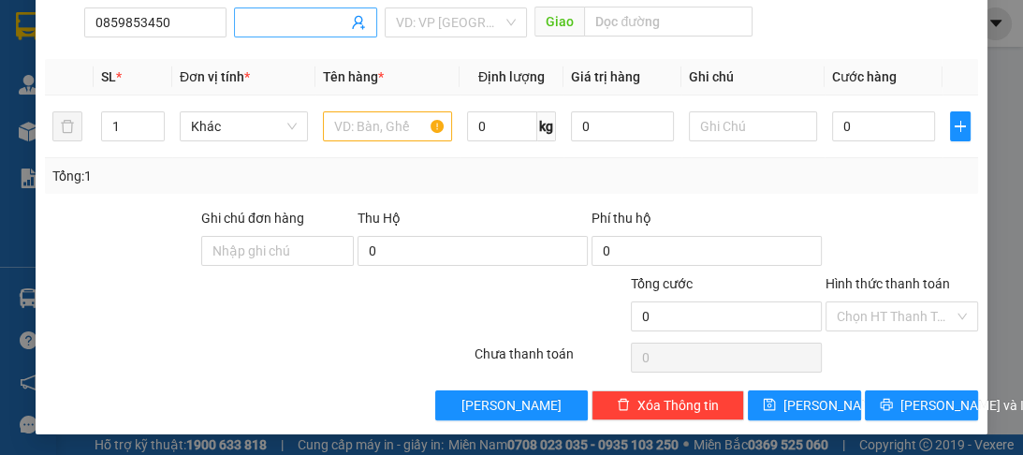
click at [264, 22] on input "Người nhận *" at bounding box center [295, 22] width 101 height 21
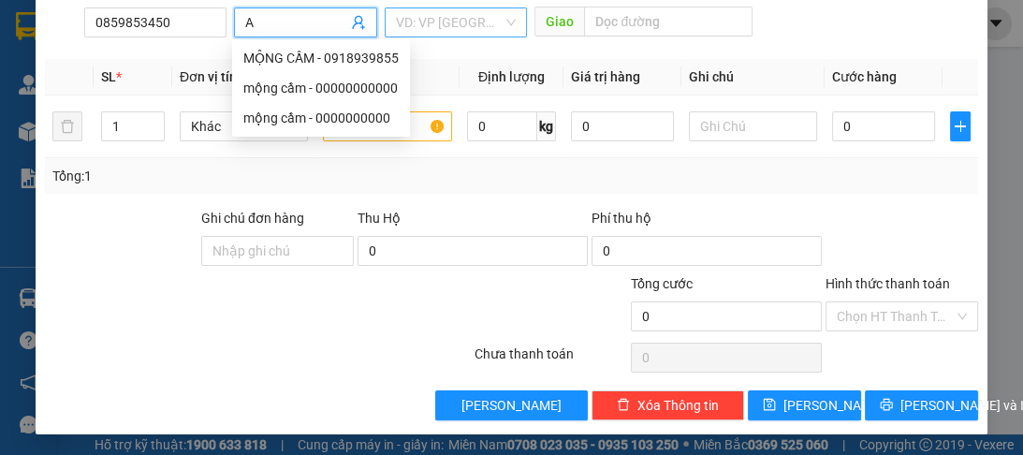
type input "A"
click at [441, 23] on input "search" at bounding box center [449, 22] width 107 height 28
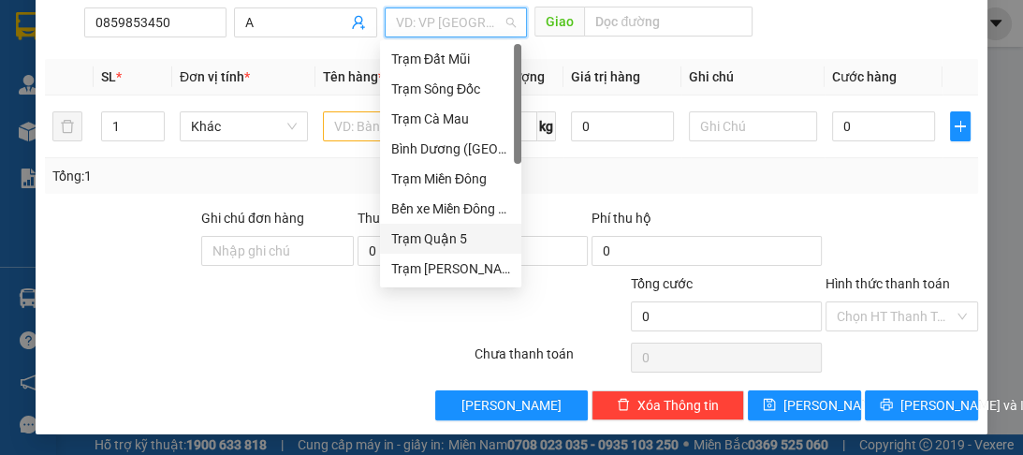
click at [453, 227] on div "Trạm Quận 5" at bounding box center [450, 239] width 141 height 30
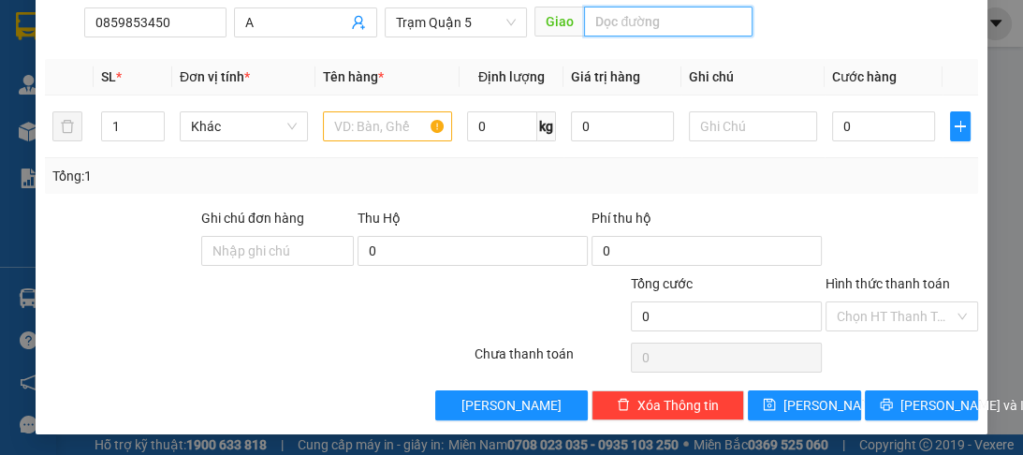
click at [614, 25] on input "text" at bounding box center [668, 22] width 168 height 30
type input "D"
type input "ĐN"
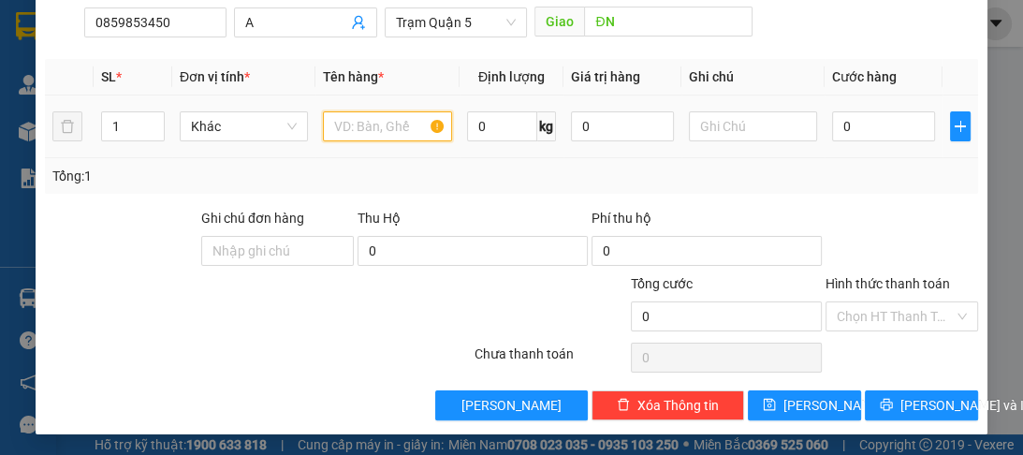
click at [390, 116] on input "text" at bounding box center [387, 126] width 128 height 30
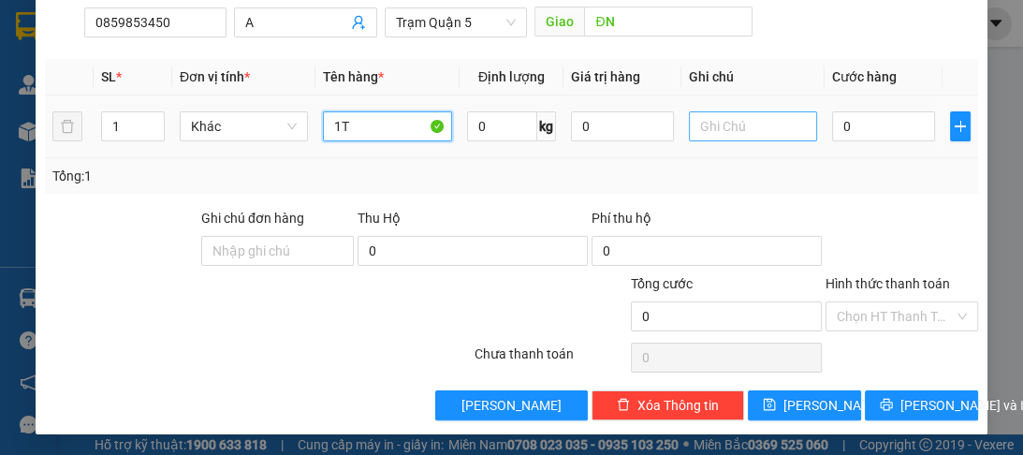
type input "1T"
click at [757, 122] on input "text" at bounding box center [753, 126] width 128 height 30
type input "SĐ"
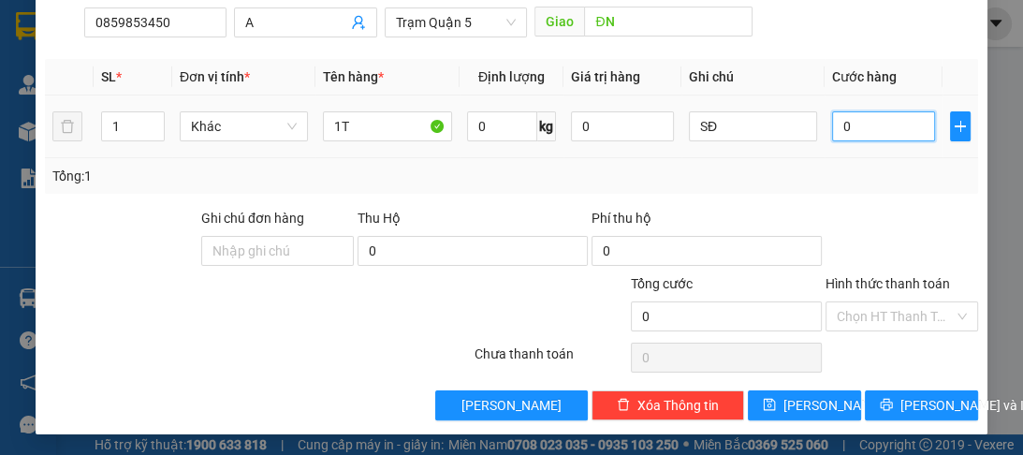
click at [891, 123] on input "0" at bounding box center [883, 126] width 103 height 30
type input "7"
type input "70"
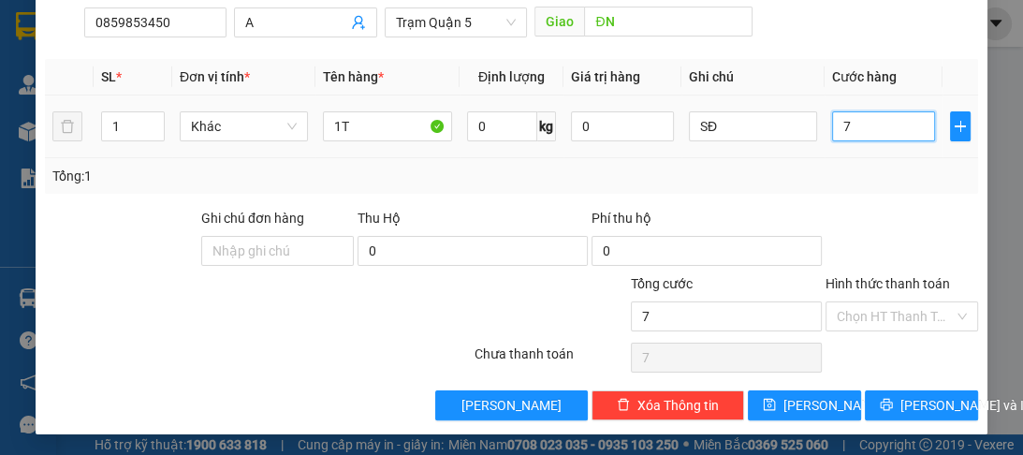
type input "70"
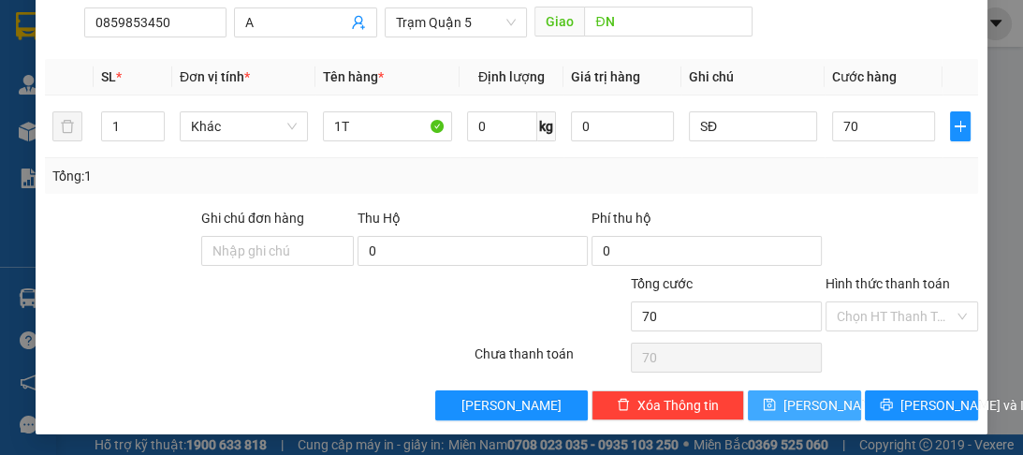
type input "70.000"
click at [794, 405] on span "[PERSON_NAME]" at bounding box center [833, 405] width 100 height 21
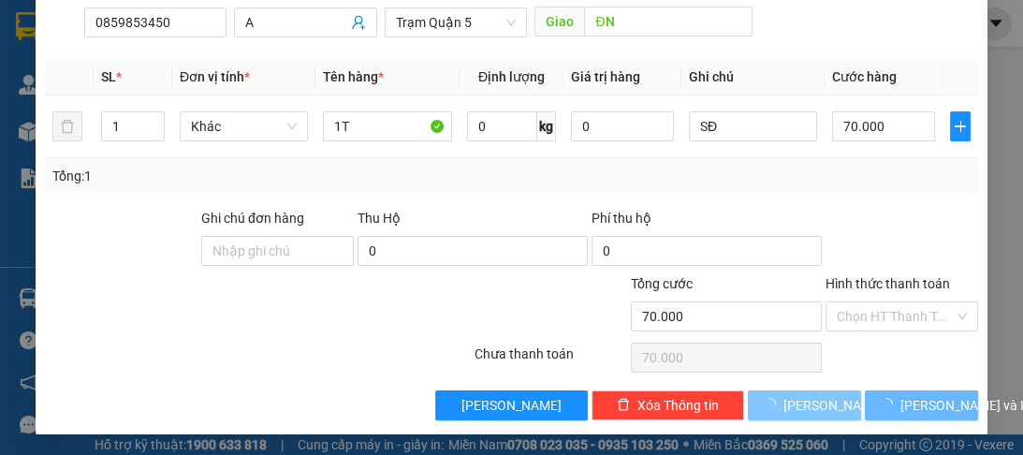
type input "0"
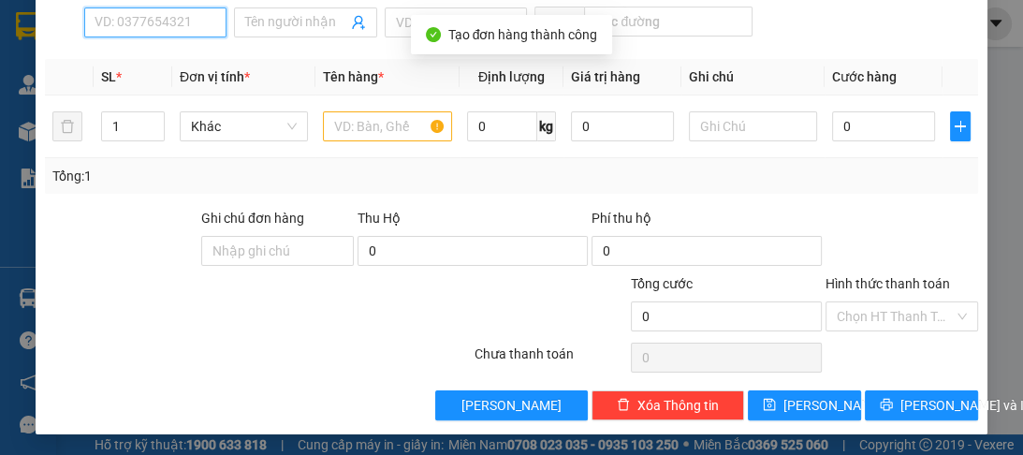
click at [155, 26] on input "SĐT Người Nhận *" at bounding box center [155, 22] width 142 height 30
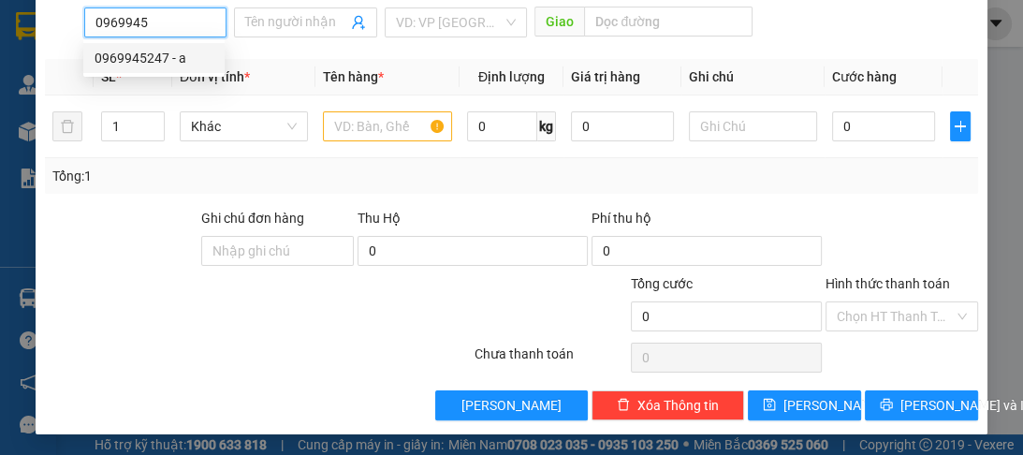
click at [156, 60] on div "0969945247 - a" at bounding box center [154, 58] width 119 height 21
type input "0969945247"
type input "a"
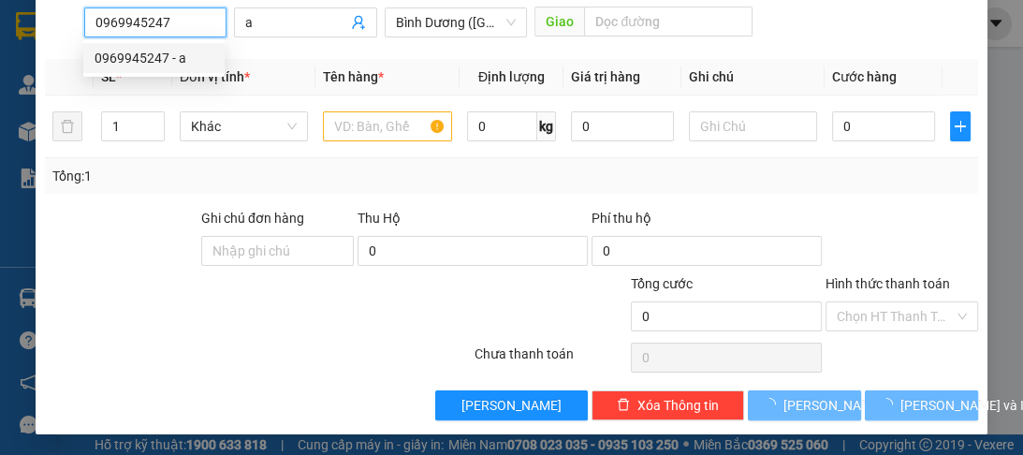
type input "70.000"
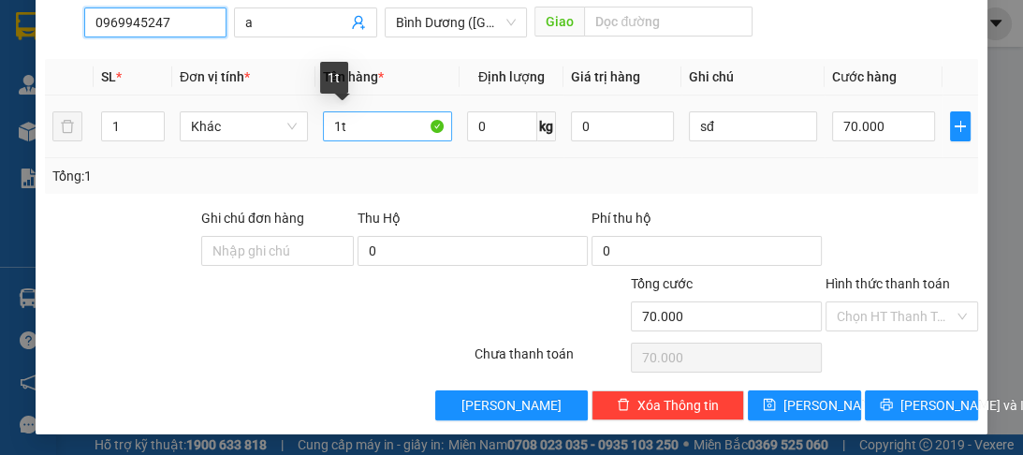
type input "0969945247"
click at [356, 133] on input "1t" at bounding box center [387, 126] width 128 height 30
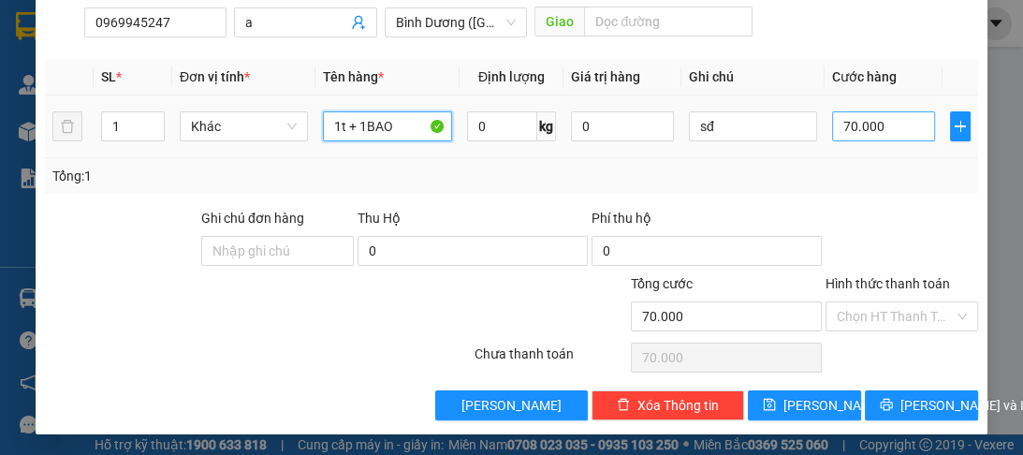
type input "1t + 1BAO"
click at [873, 122] on input "70.000" at bounding box center [883, 126] width 103 height 30
type input "0"
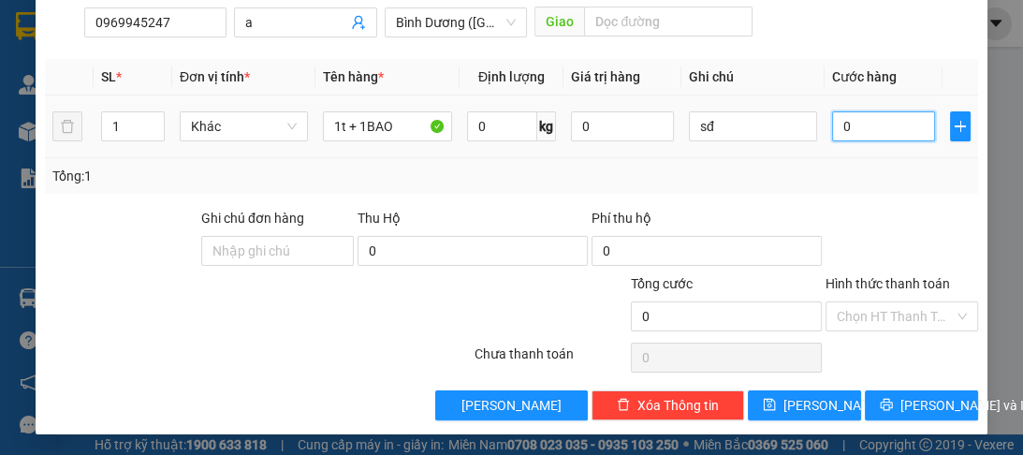
type input "1"
type input "01"
type input "16"
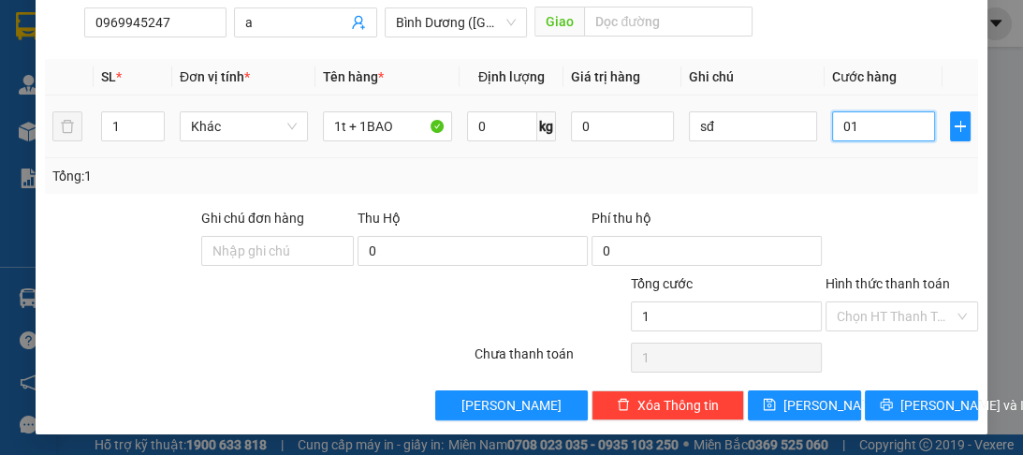
type input "016"
type input "160"
type input "0.160"
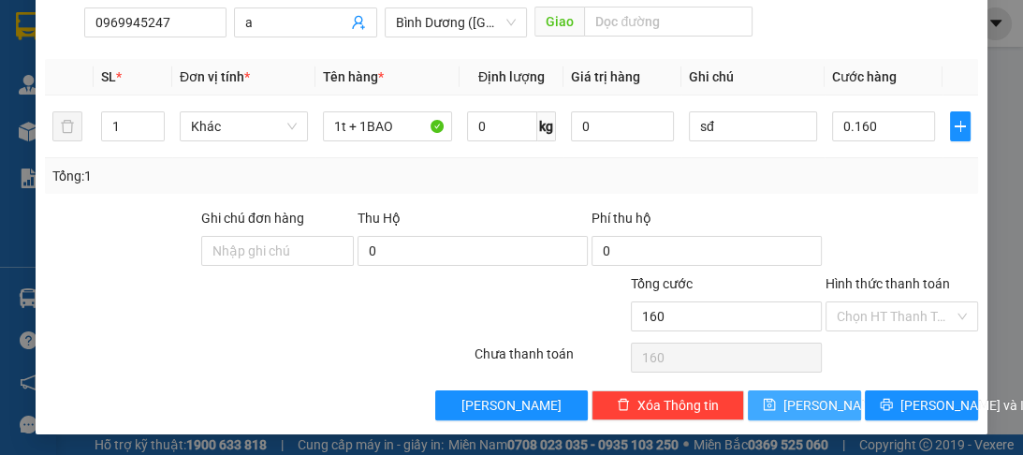
type input "160.000"
click at [812, 405] on span "[PERSON_NAME]" at bounding box center [833, 405] width 100 height 21
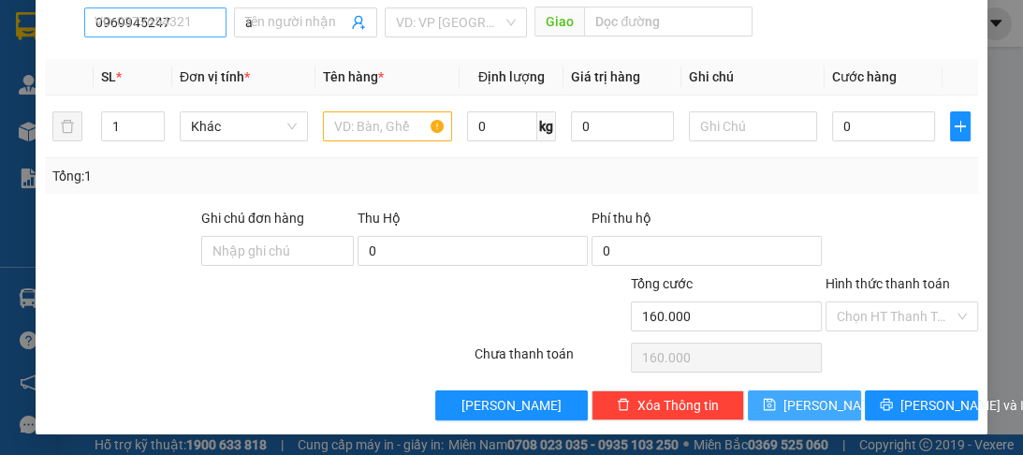
type input "0"
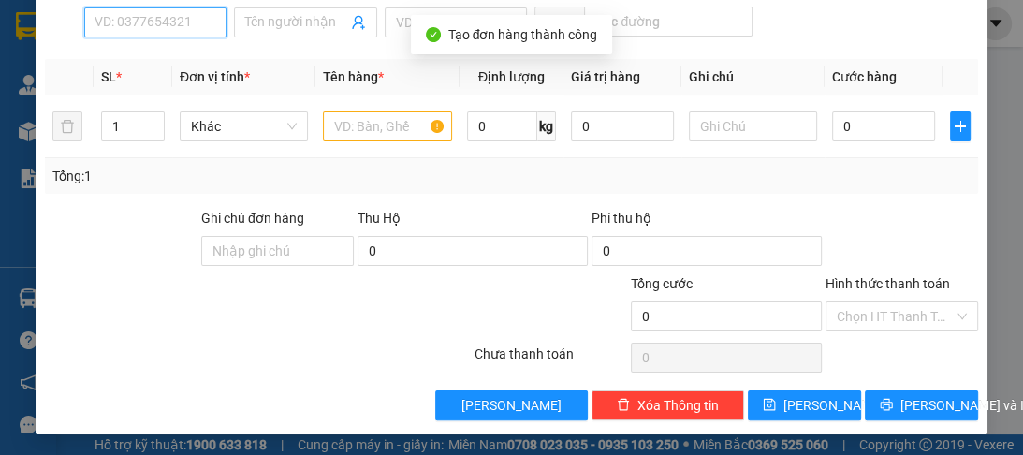
click at [157, 26] on input "SĐT Người Nhận *" at bounding box center [155, 22] width 142 height 30
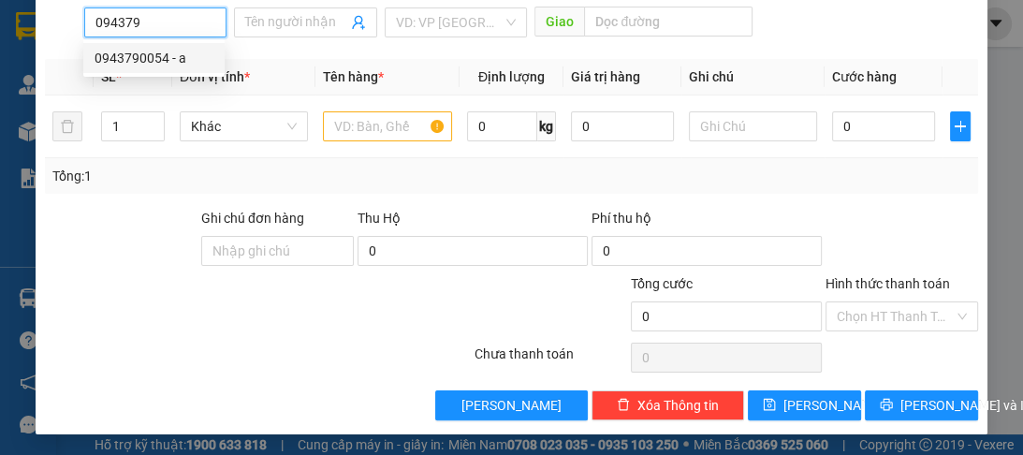
click at [165, 56] on div "0943790054 - a" at bounding box center [154, 58] width 119 height 21
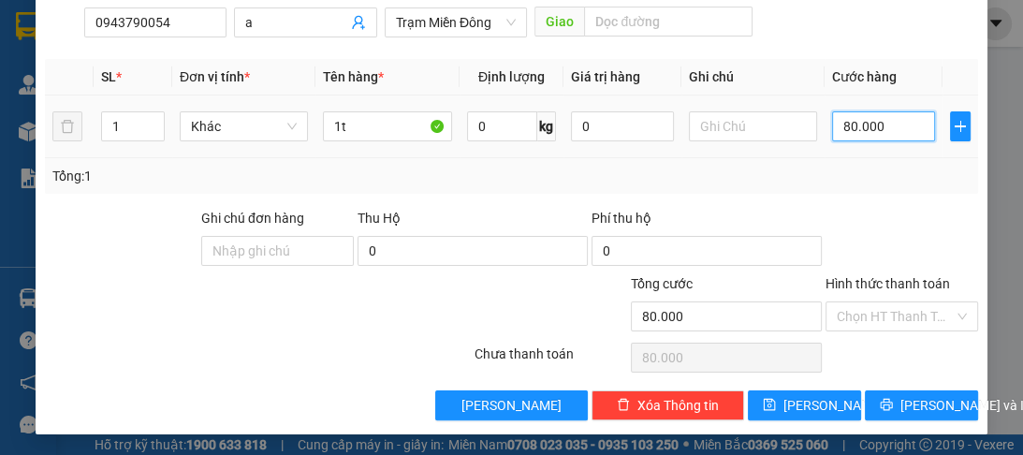
click at [903, 122] on input "80.000" at bounding box center [883, 126] width 103 height 30
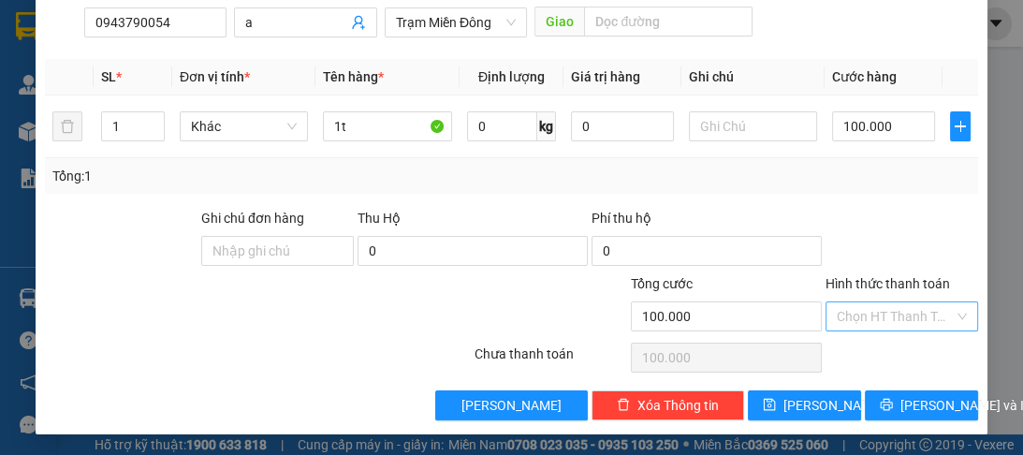
click at [892, 322] on input "Hình thức thanh toán" at bounding box center [895, 316] width 117 height 28
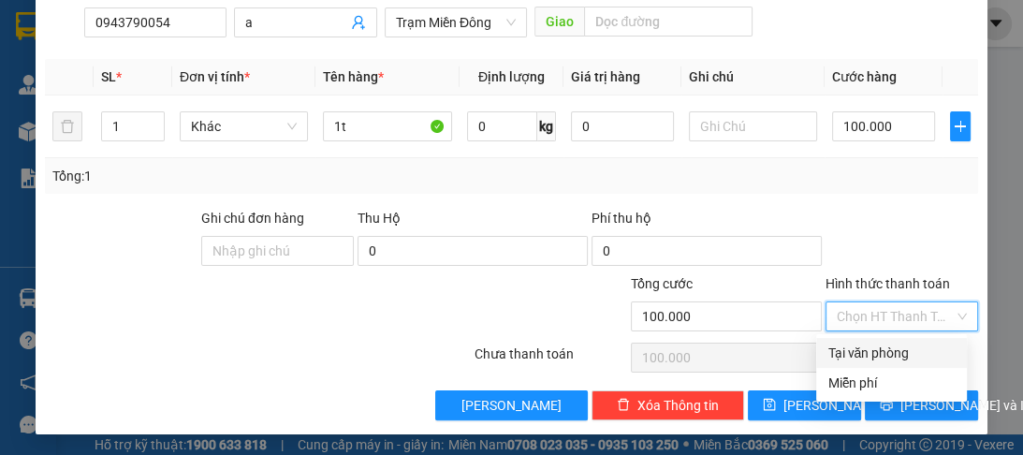
click at [892, 348] on div "Tại văn phòng" at bounding box center [891, 353] width 128 height 21
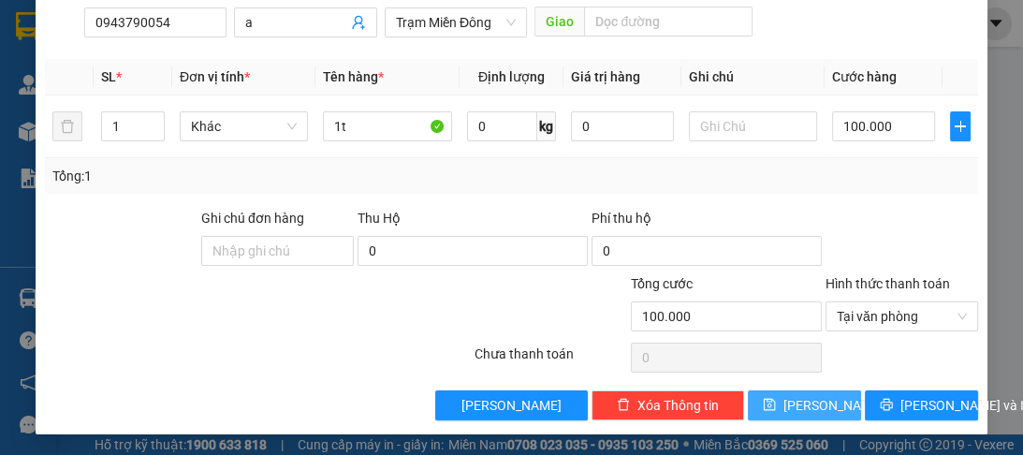
click at [809, 397] on span "[PERSON_NAME]" at bounding box center [833, 405] width 100 height 21
